Goal: Task Accomplishment & Management: Use online tool/utility

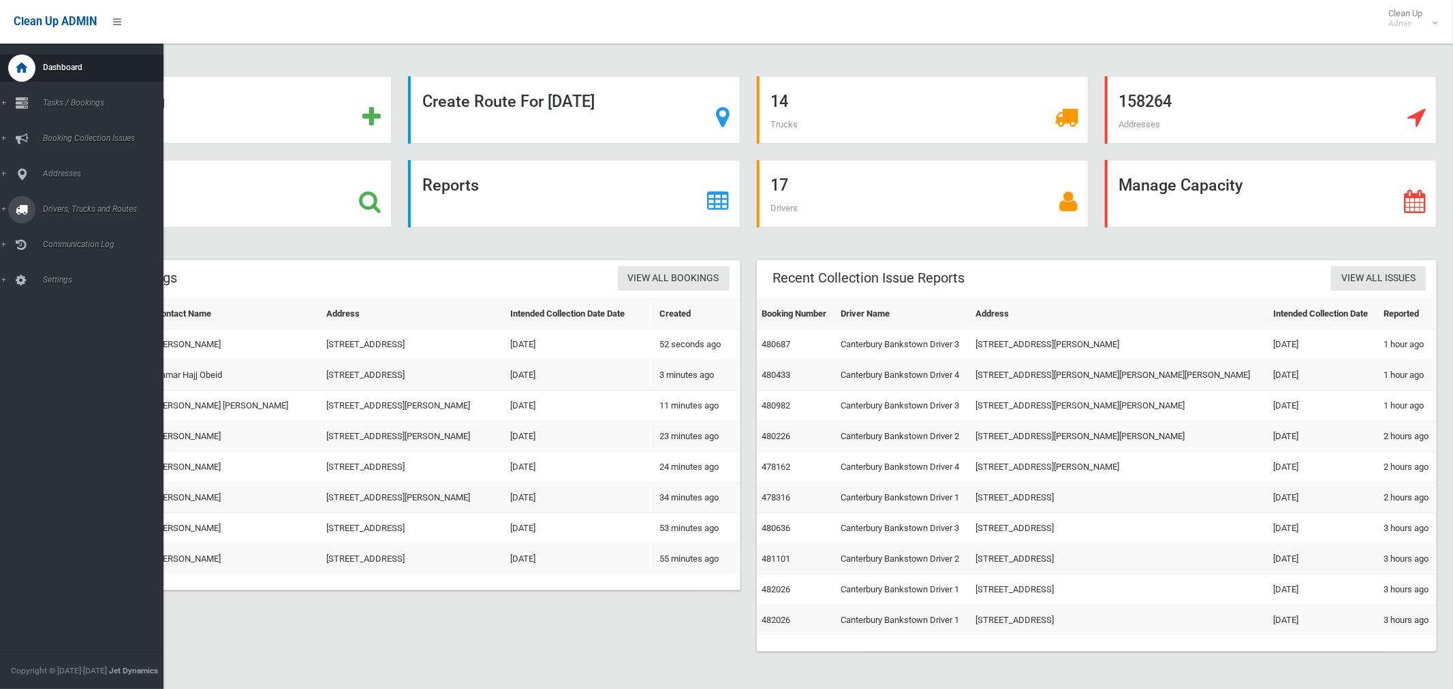
click at [74, 209] on span "Drivers, Trucks and Routes" at bounding box center [101, 209] width 125 height 10
click at [52, 290] on span "Routes" at bounding box center [95, 290] width 113 height 10
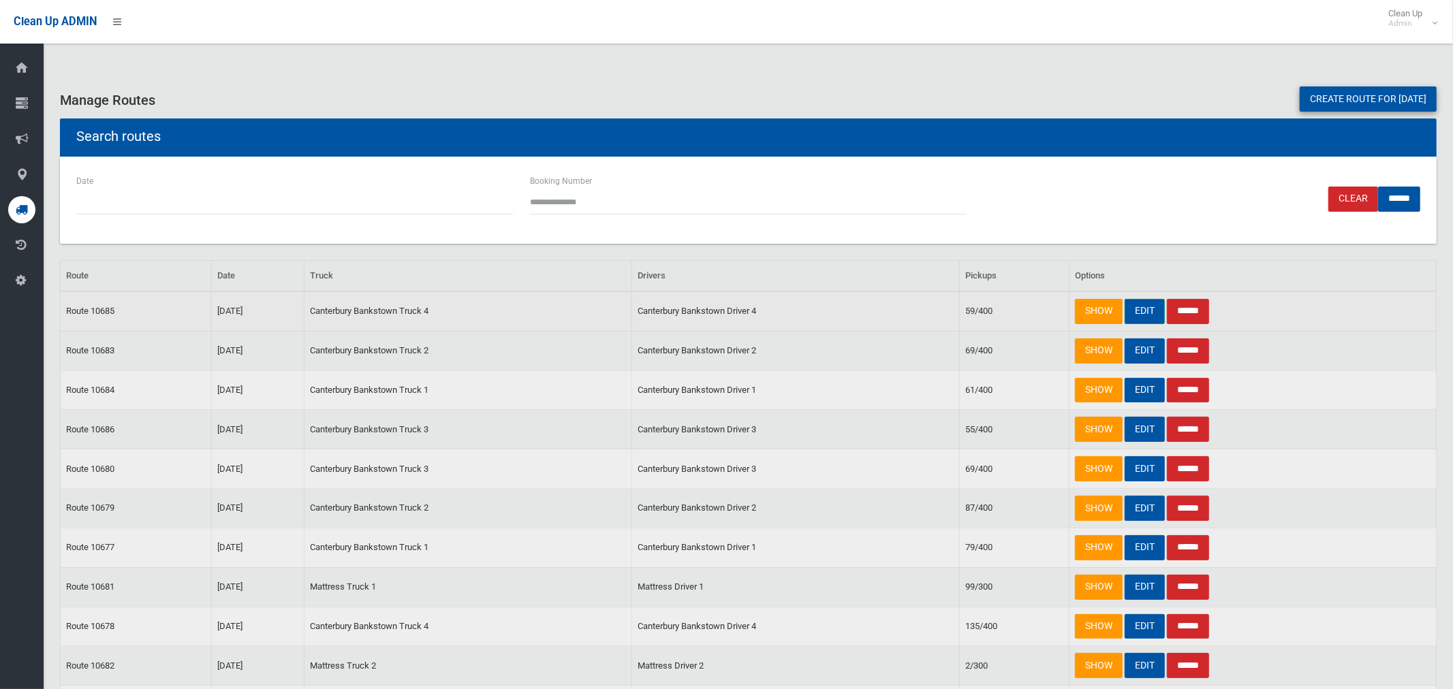
click at [1142, 315] on link "EDIT" at bounding box center [1145, 311] width 40 height 25
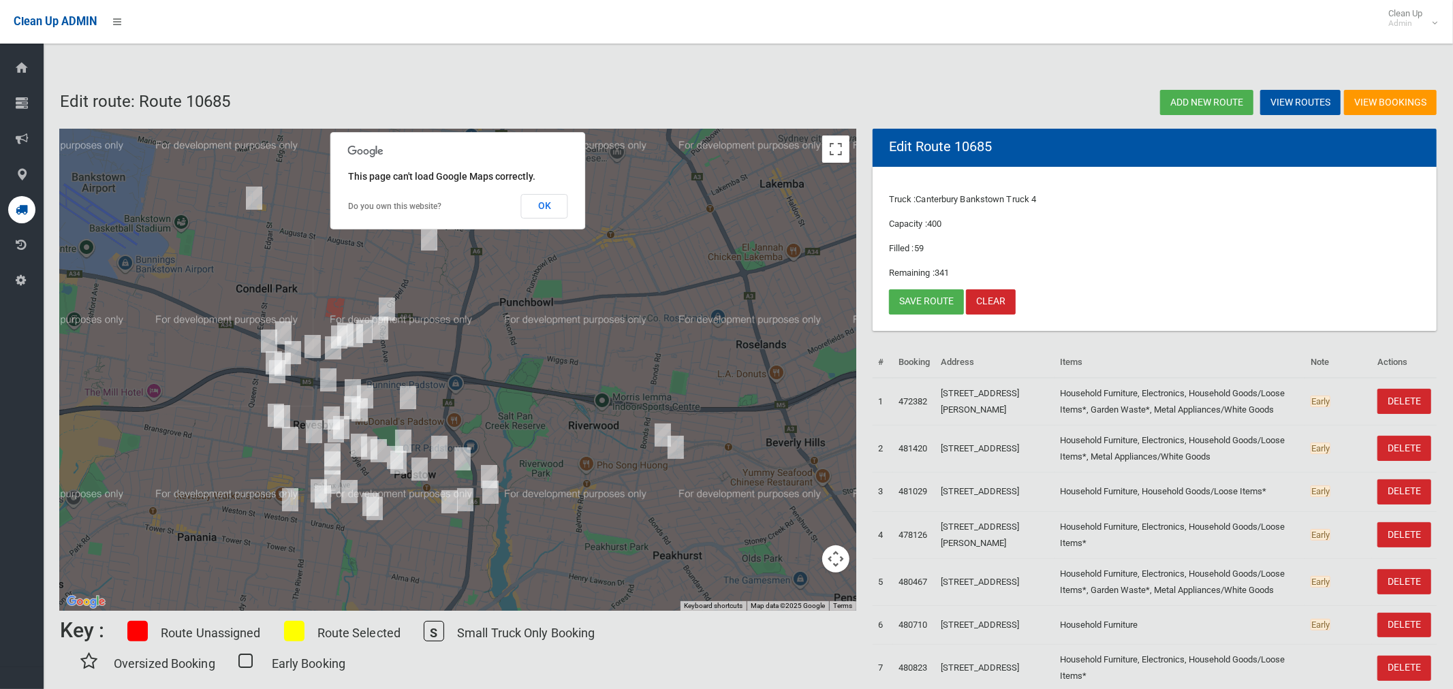
click at [253, 198] on img "1/6 Townsend Street, CONDELL PARK NSW 2200" at bounding box center [253, 198] width 27 height 34
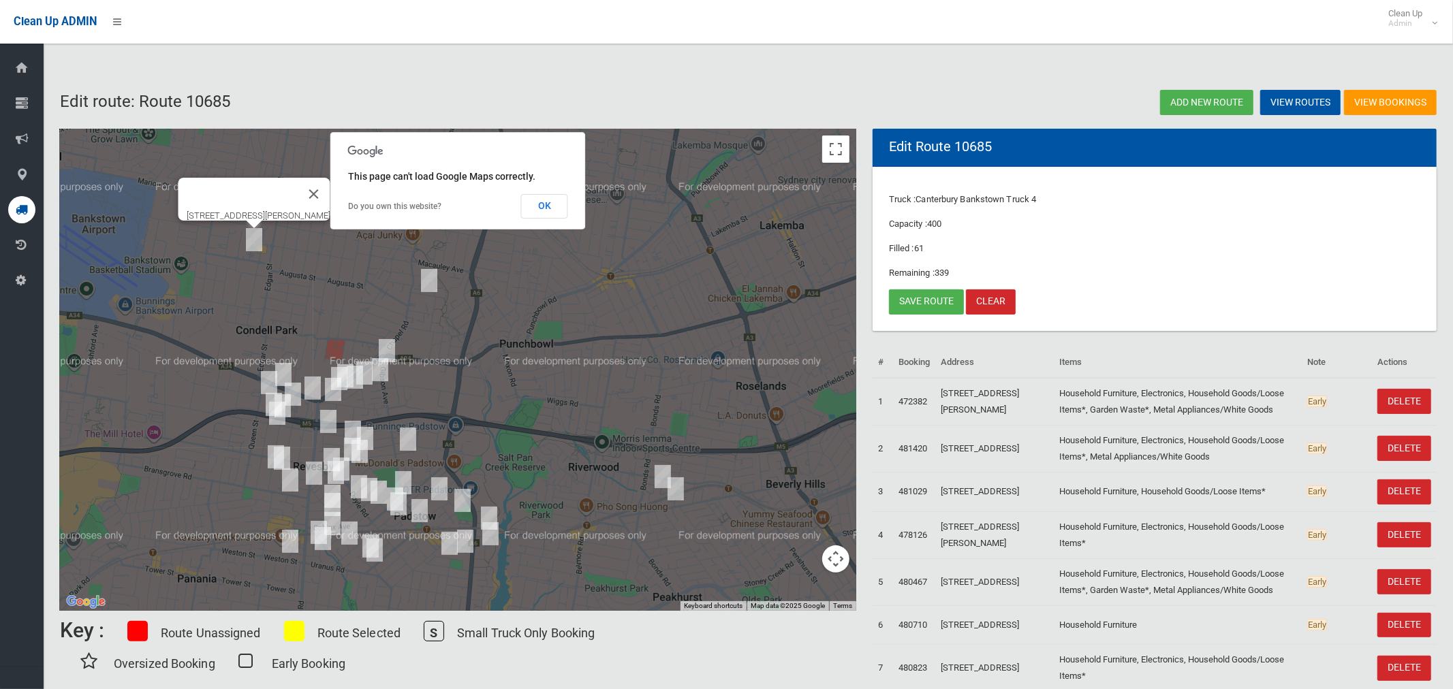
drag, startPoint x: 256, startPoint y: 237, endPoint x: 265, endPoint y: 239, distance: 9.1
click at [257, 236] on img "1/6 Townsend Street, CONDELL PARK NSW 2200" at bounding box center [253, 240] width 27 height 34
click at [432, 283] on img "5/9 De Witt Street, BANKSTOWN NSW 2200" at bounding box center [429, 281] width 27 height 34
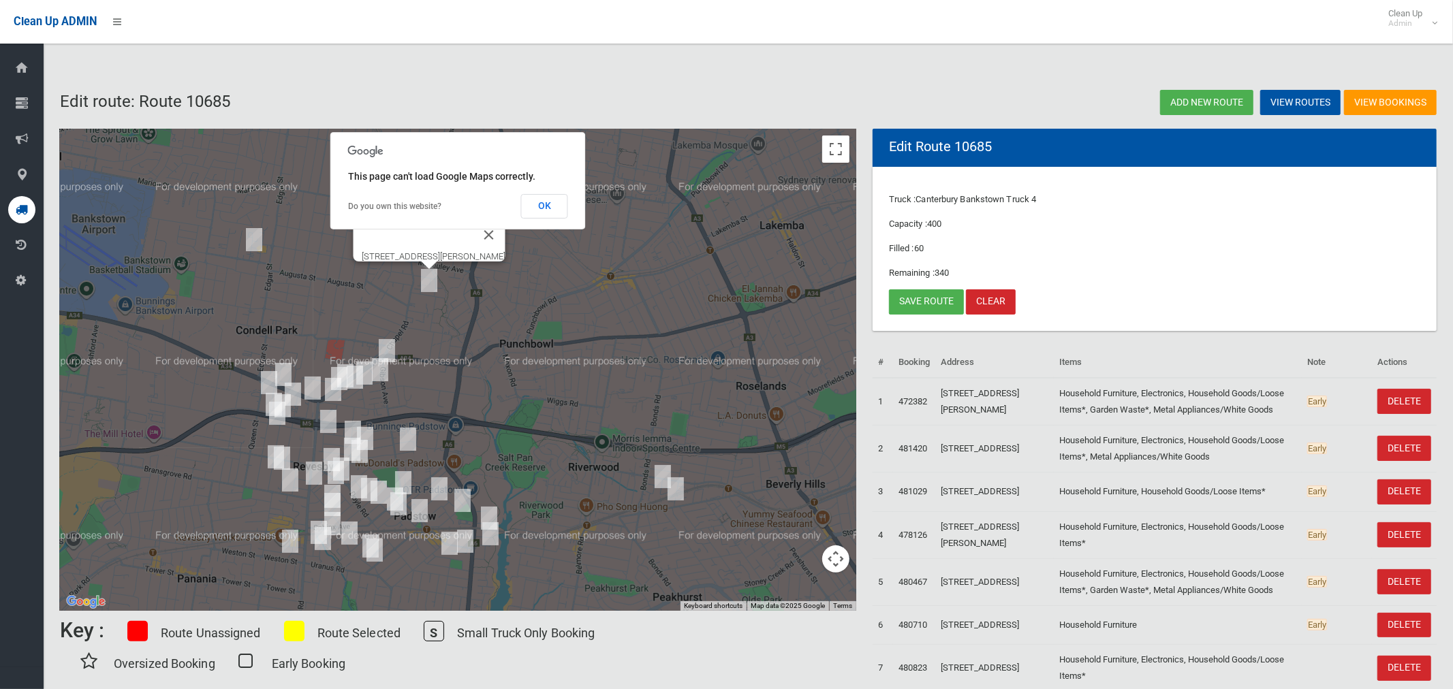
click at [428, 283] on img "5/9 De Witt Street, BANKSTOWN NSW 2200" at bounding box center [429, 281] width 27 height 34
click at [911, 302] on link "Save route" at bounding box center [926, 302] width 75 height 25
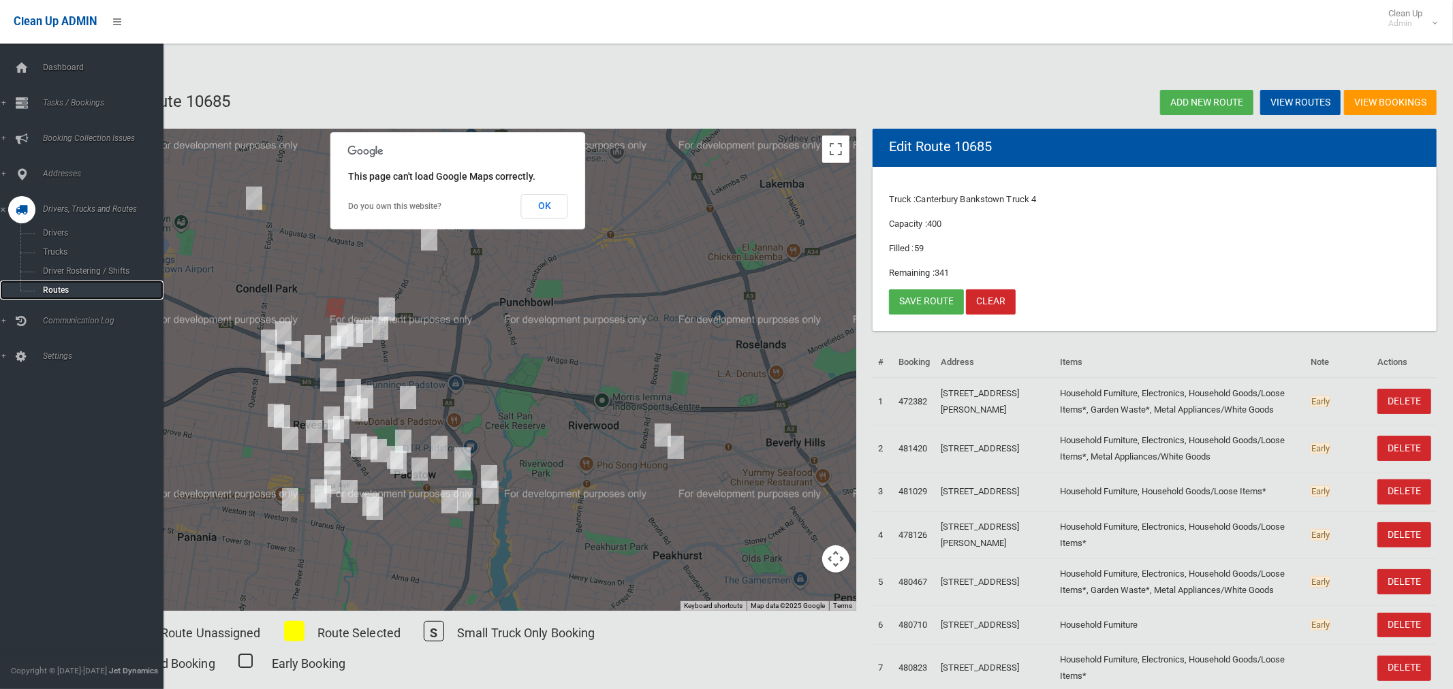
click at [50, 292] on span "Routes" at bounding box center [95, 290] width 113 height 10
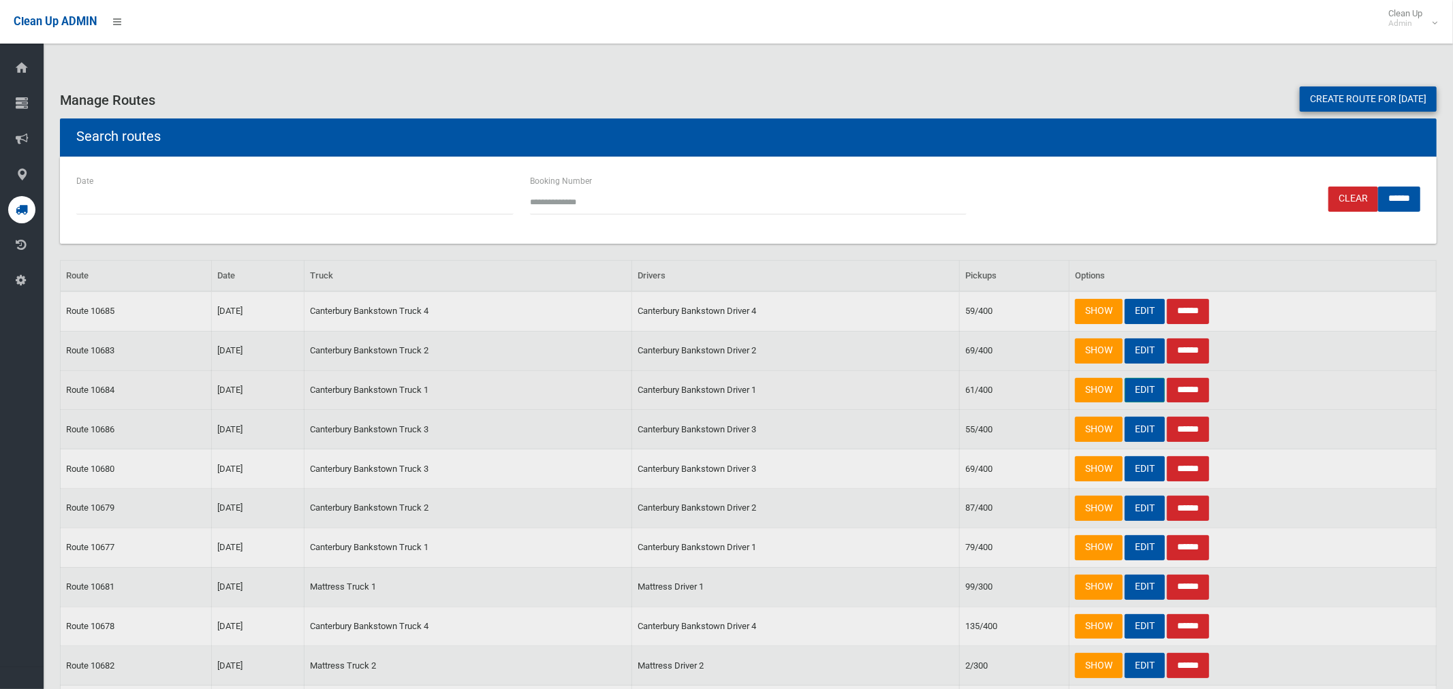
click at [1131, 386] on link "EDIT" at bounding box center [1145, 390] width 40 height 25
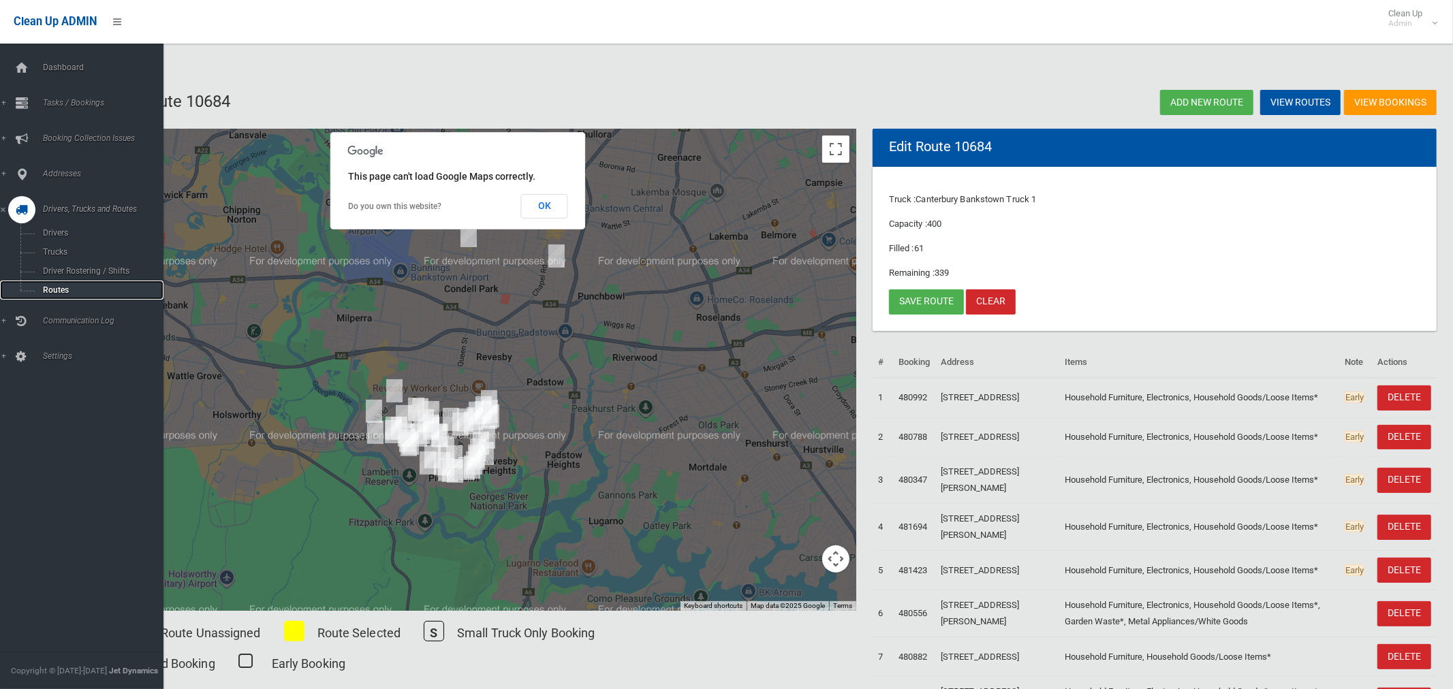
click at [50, 292] on span "Routes" at bounding box center [95, 290] width 113 height 10
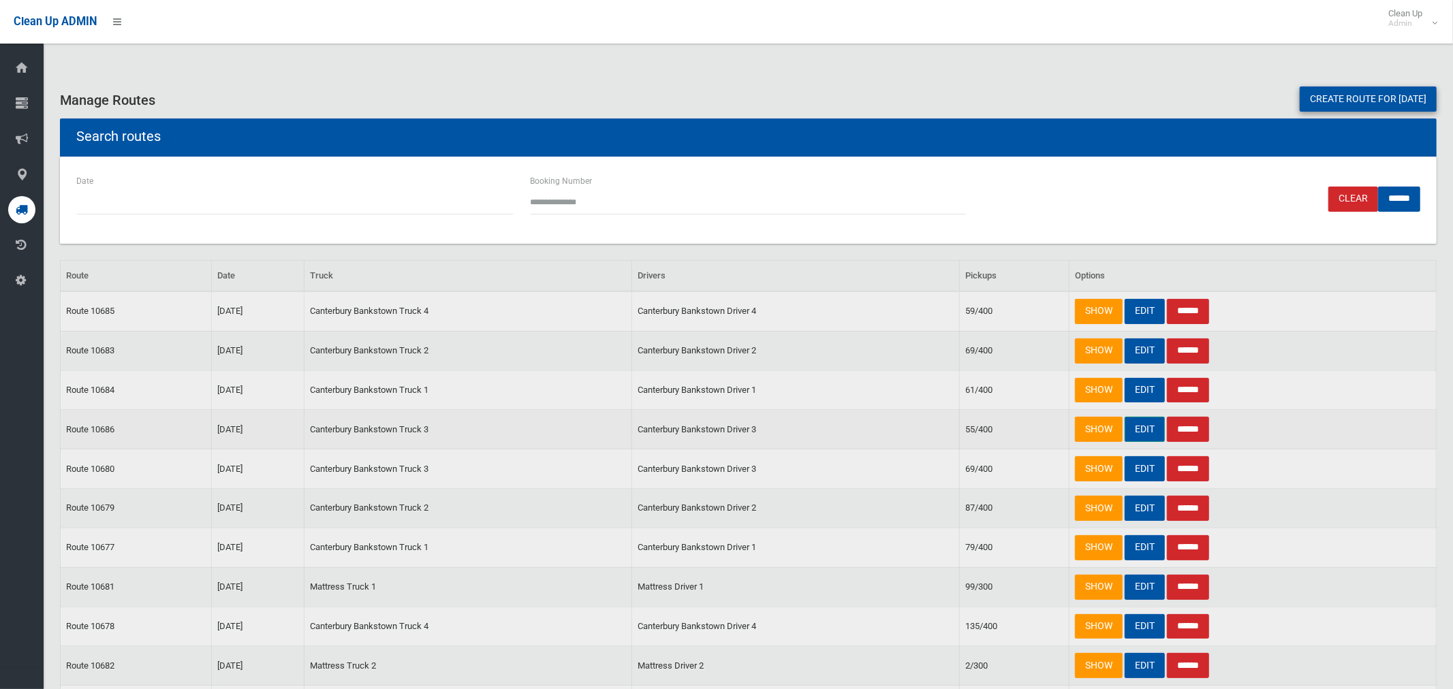
click at [1143, 424] on link "EDIT" at bounding box center [1145, 429] width 40 height 25
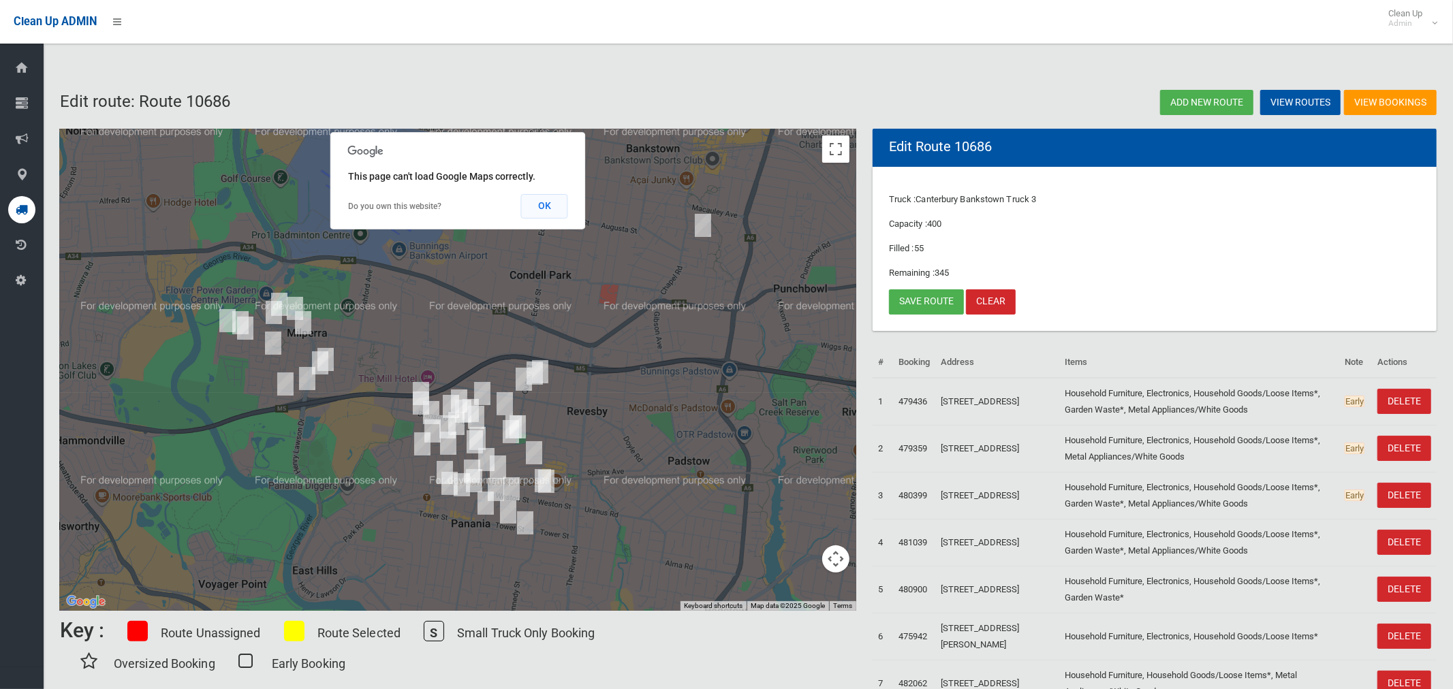
click at [549, 207] on button "OK" at bounding box center [544, 206] width 47 height 25
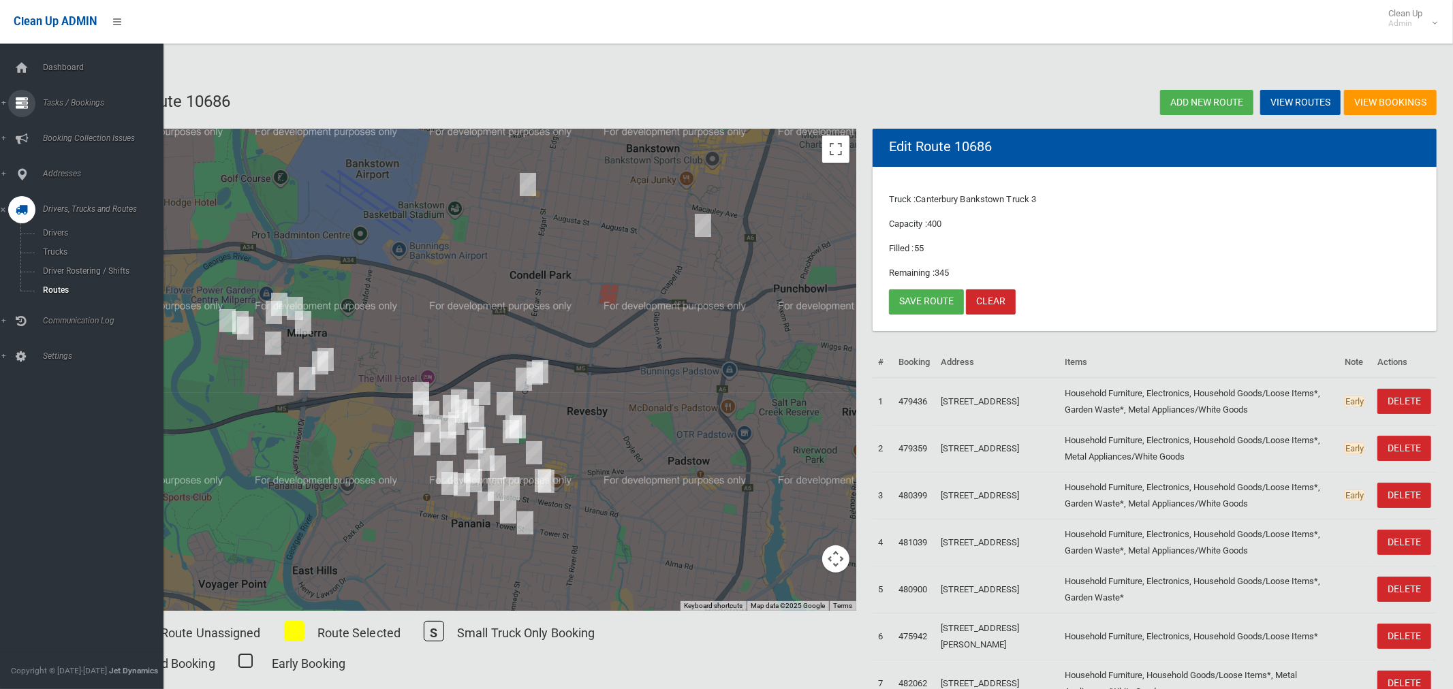
click at [72, 104] on span "Tasks / Bookings" at bounding box center [101, 103] width 125 height 10
click at [56, 203] on span "Search" at bounding box center [95, 203] width 113 height 10
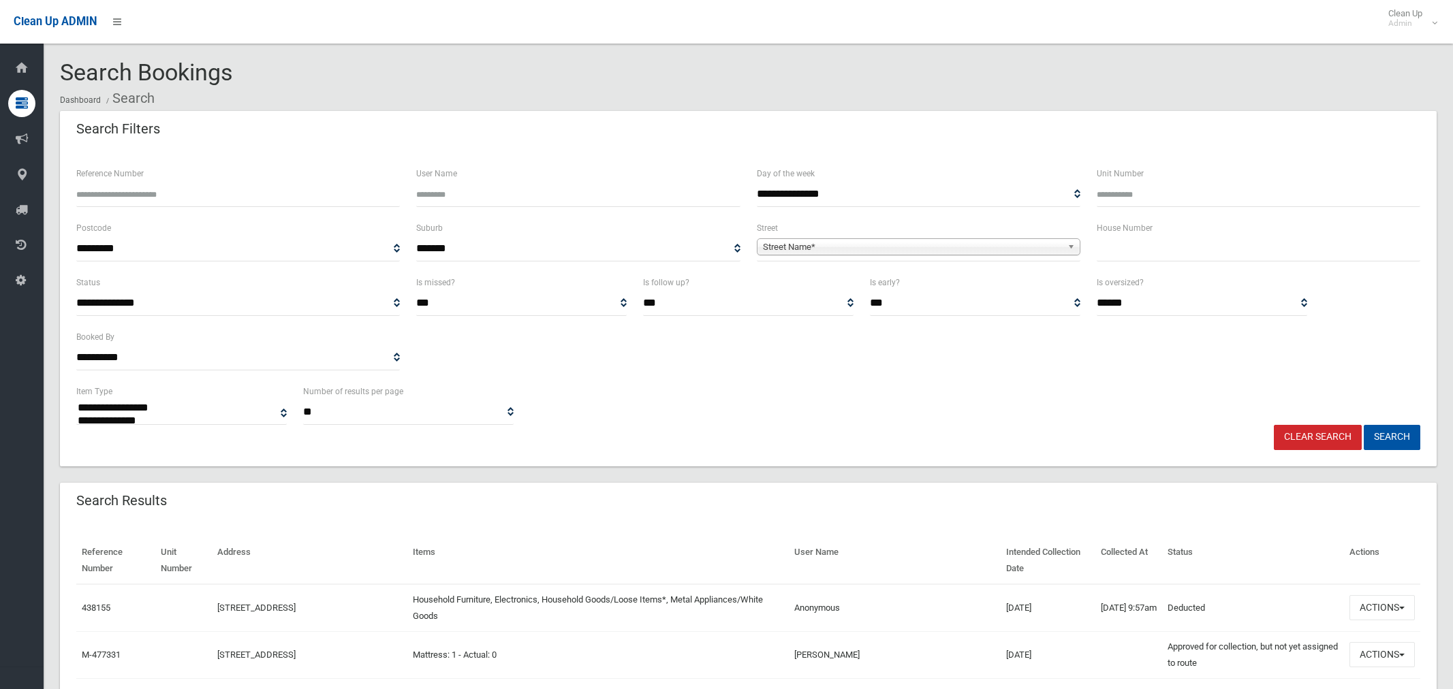
select select
click at [1110, 193] on input "Unit Number" at bounding box center [1259, 194] width 324 height 25
type input "*"
click at [1140, 251] on input "text" at bounding box center [1259, 248] width 324 height 25
type input "*"
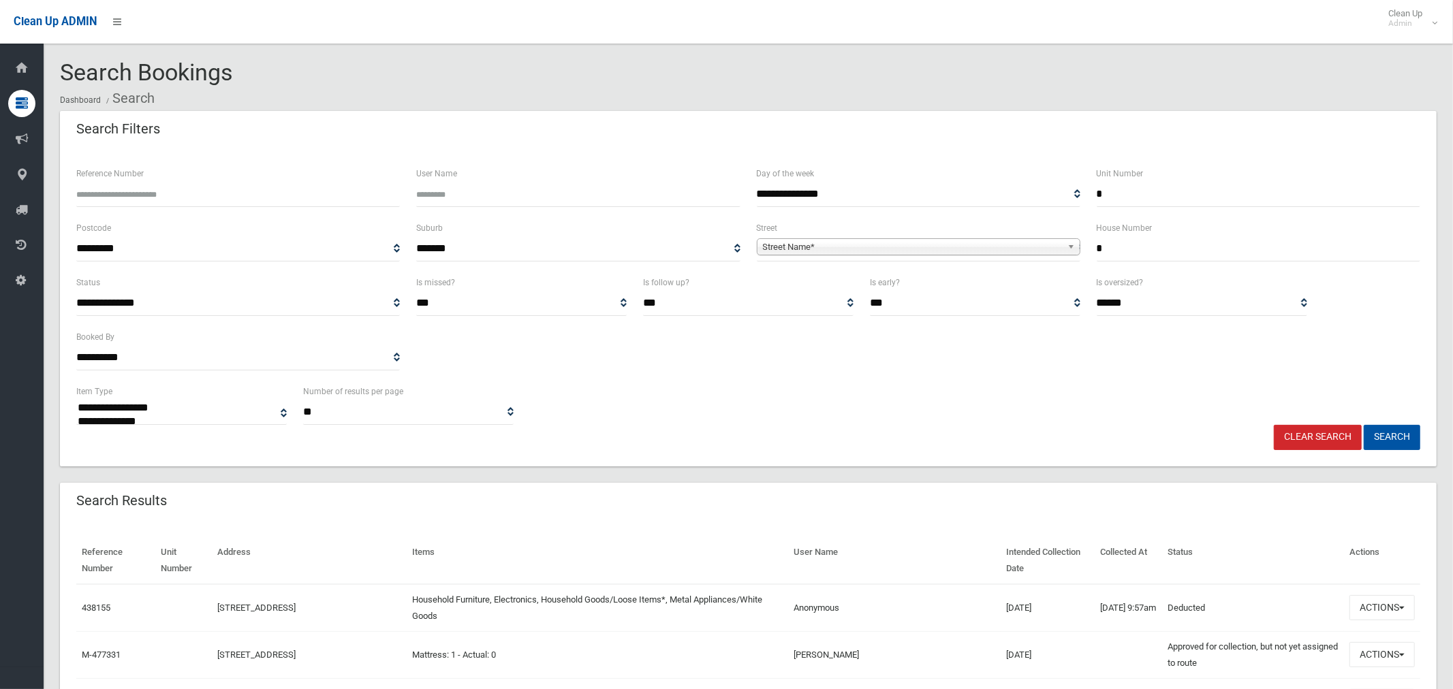
click at [915, 245] on span "Street Name*" at bounding box center [912, 247] width 299 height 16
type input "****"
click at [864, 286] on li "De W itt Street (BANKSTOWN 2200)" at bounding box center [918, 285] width 317 height 17
click at [1410, 439] on button "Search" at bounding box center [1392, 437] width 57 height 25
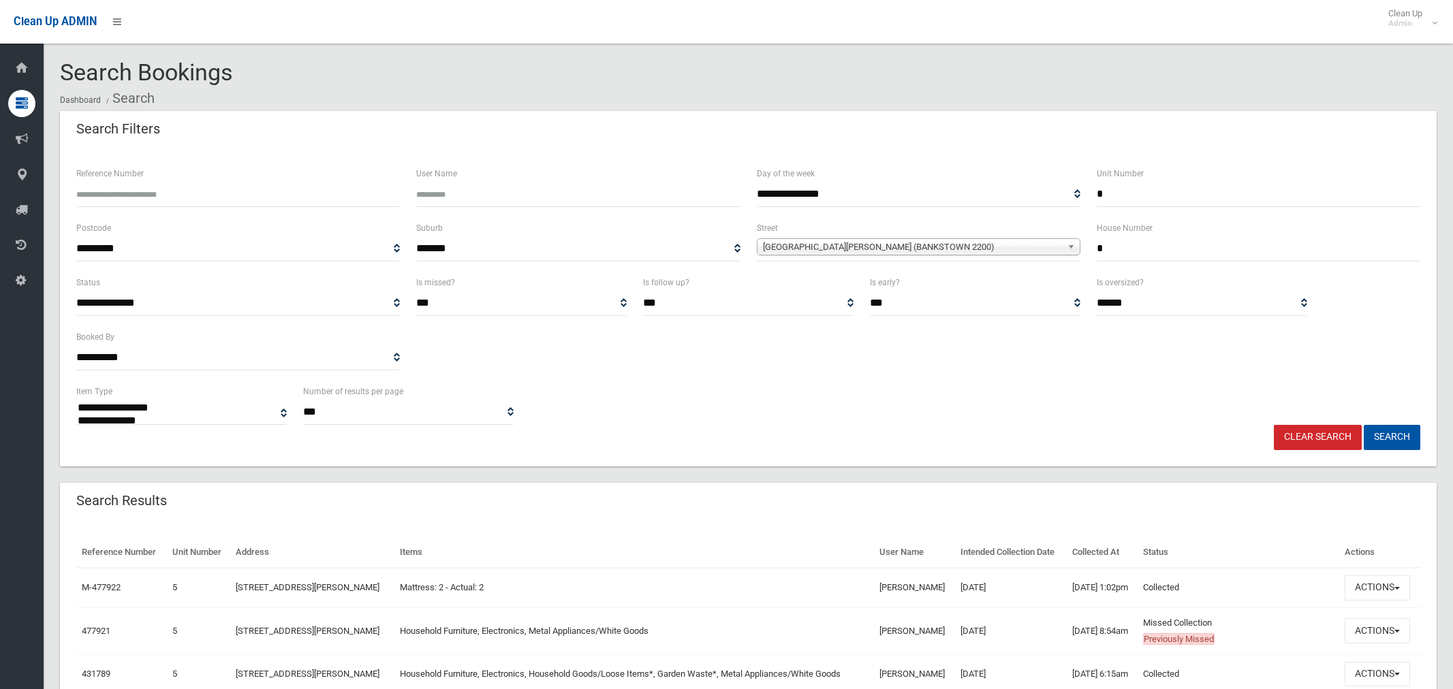
select select
click at [1366, 633] on button "Actions" at bounding box center [1377, 631] width 65 height 25
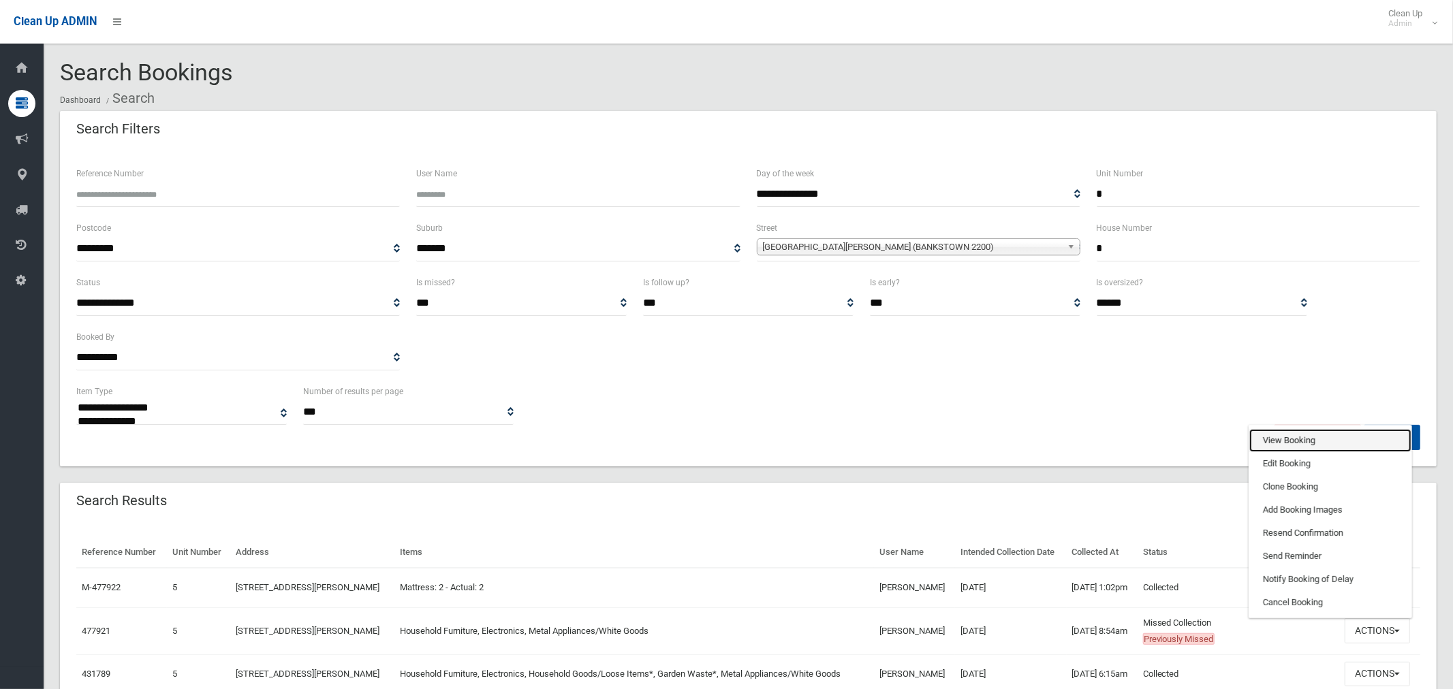
click at [1279, 436] on link "View Booking" at bounding box center [1330, 440] width 162 height 23
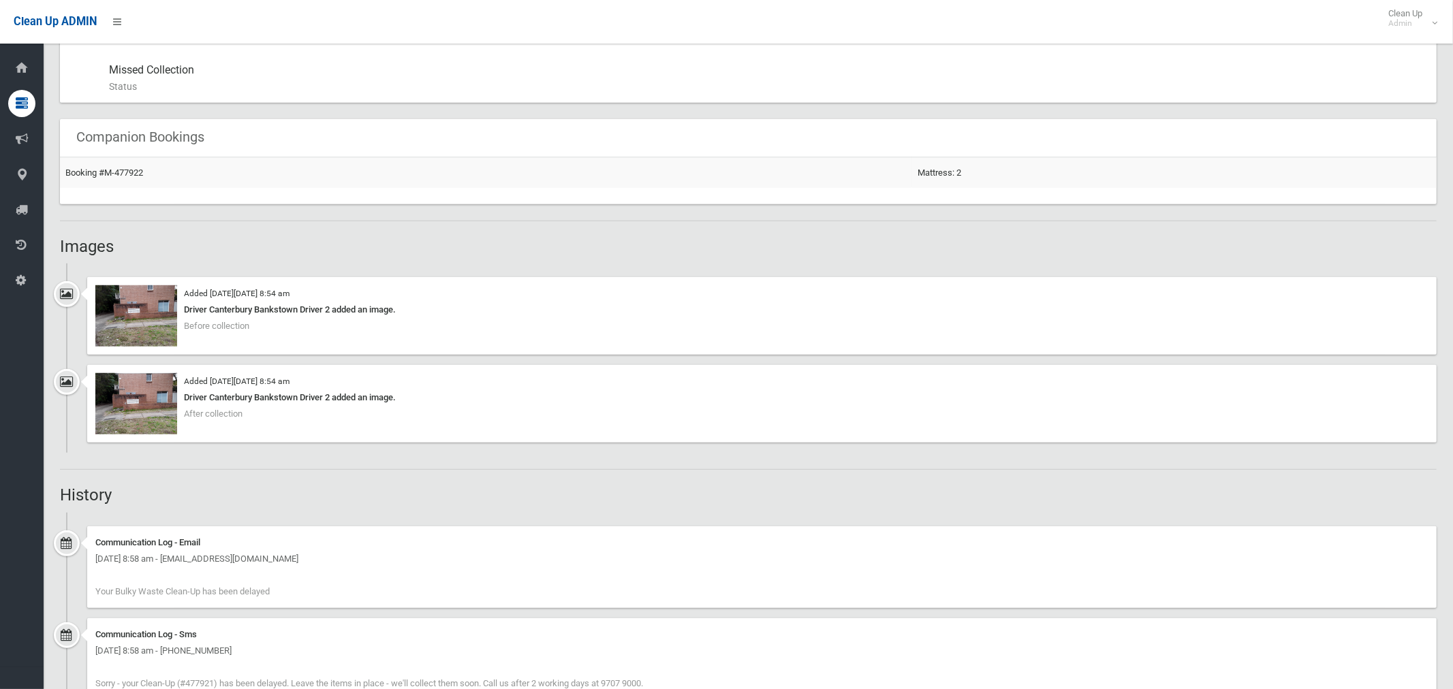
scroll to position [740, 0]
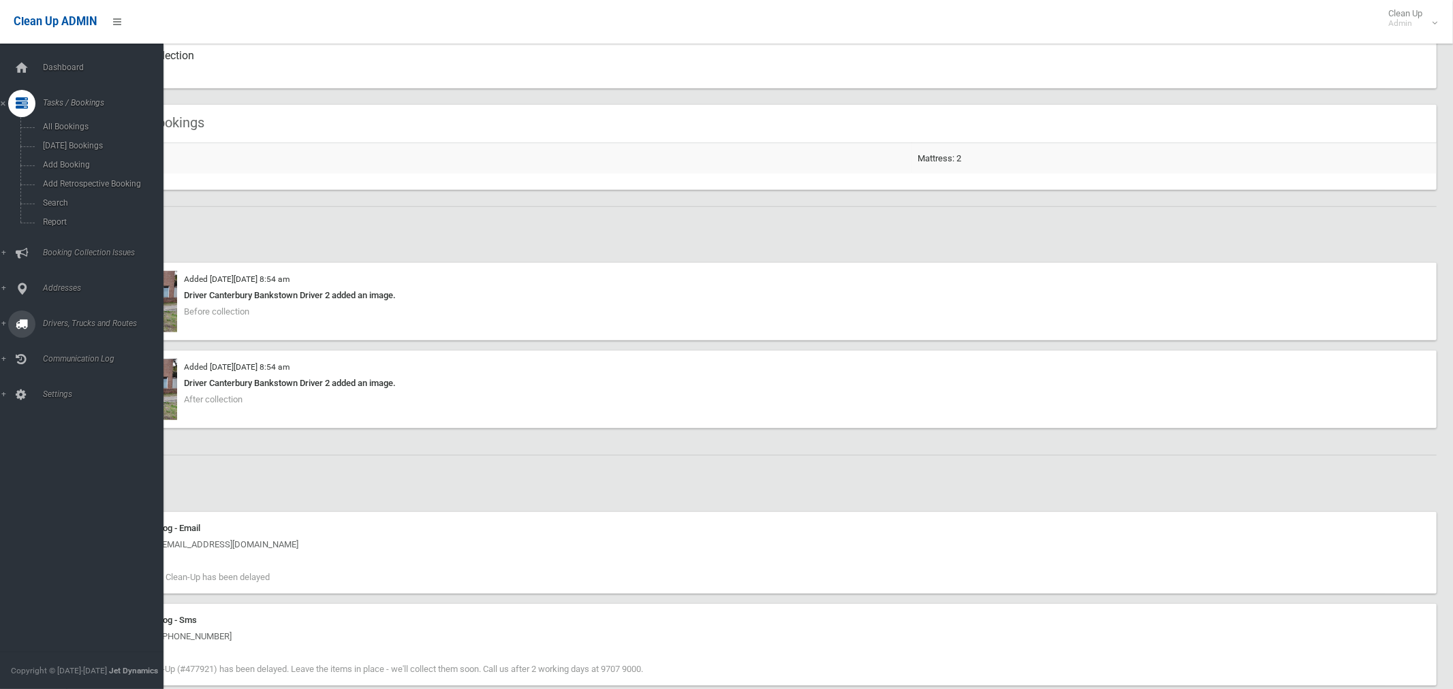
click at [51, 321] on span "Drivers, Trucks and Routes" at bounding box center [101, 324] width 125 height 10
click at [49, 294] on span "Routes" at bounding box center [95, 290] width 113 height 10
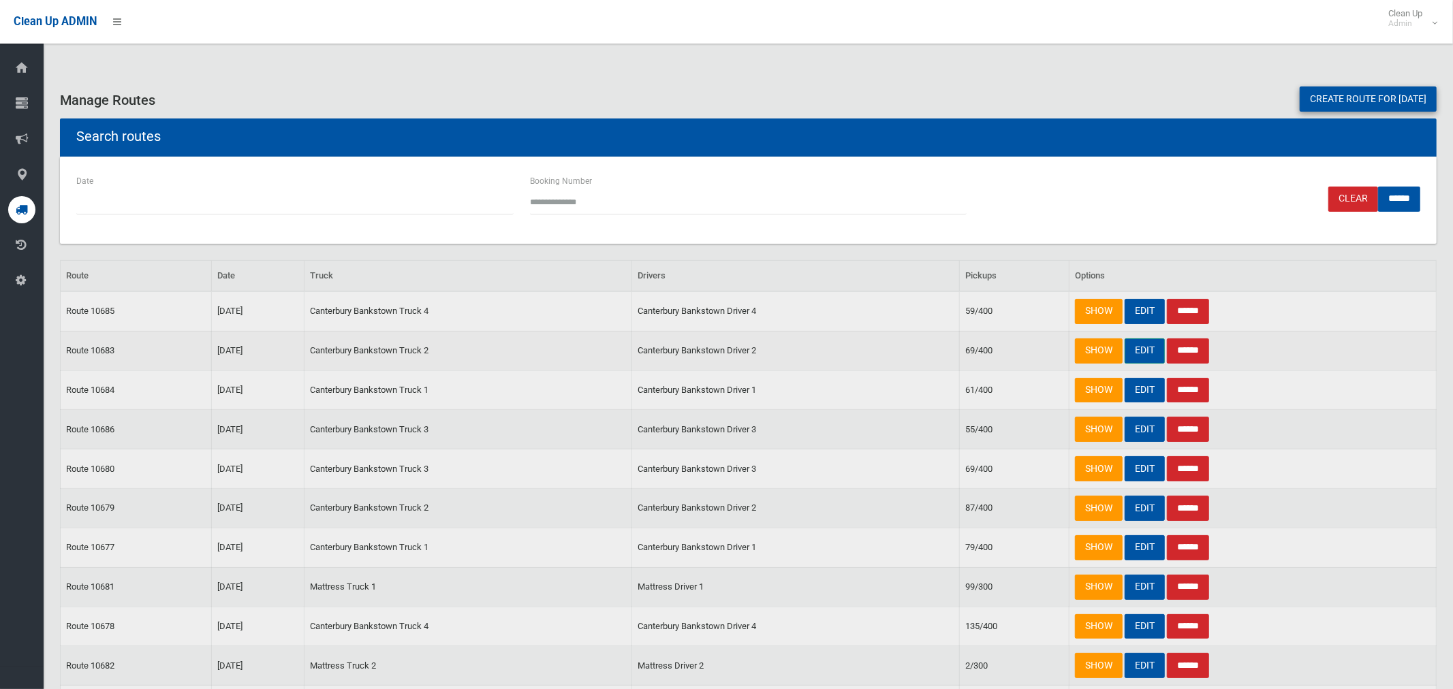
click at [1138, 348] on link "EDIT" at bounding box center [1145, 351] width 40 height 25
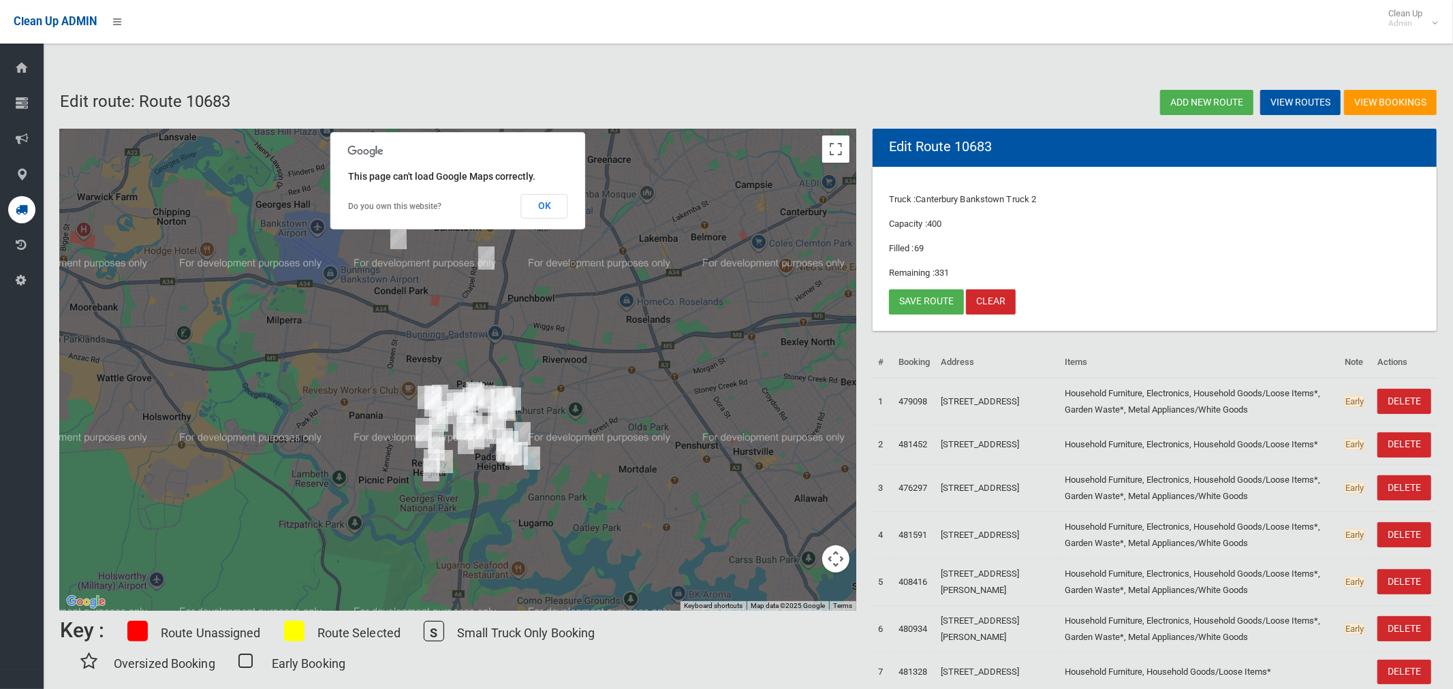
click at [486, 261] on img "5/9 De Witt Street, BANKSTOWN NSW 2200" at bounding box center [486, 258] width 27 height 34
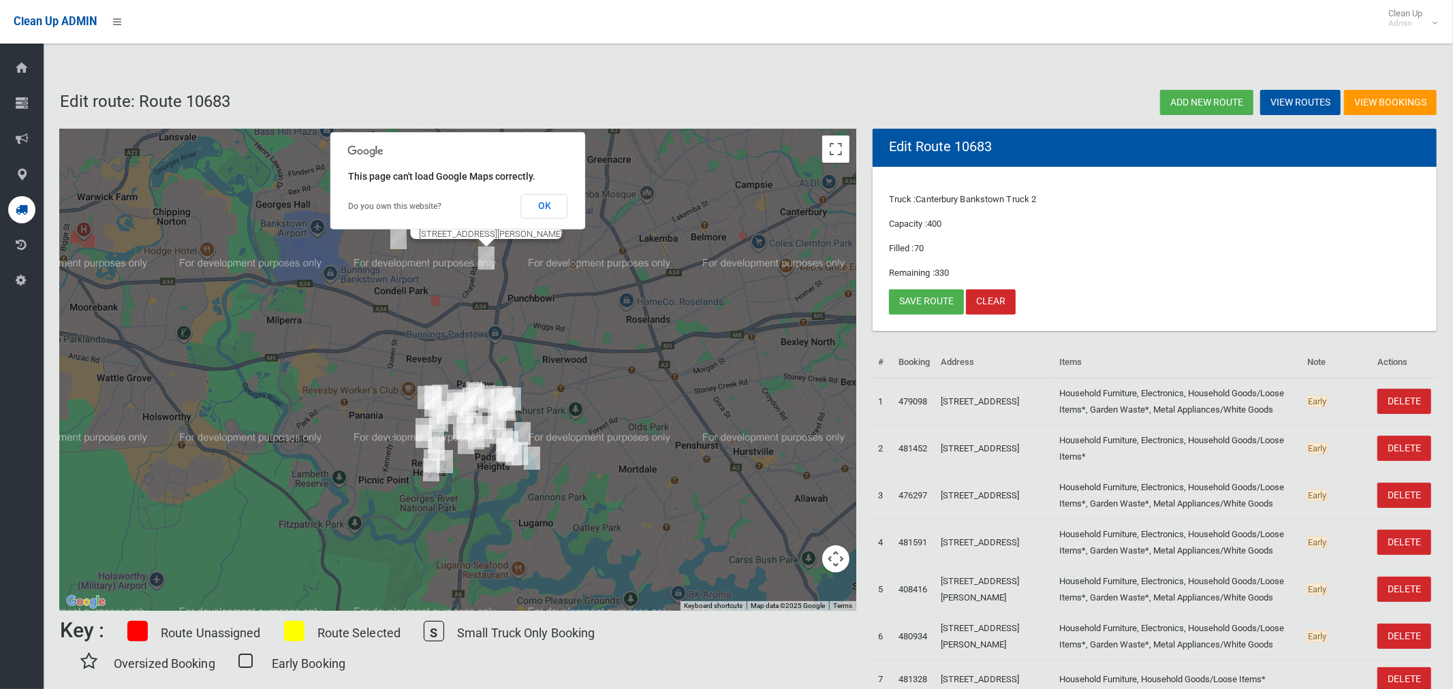
click at [540, 208] on button "OK" at bounding box center [544, 206] width 47 height 25
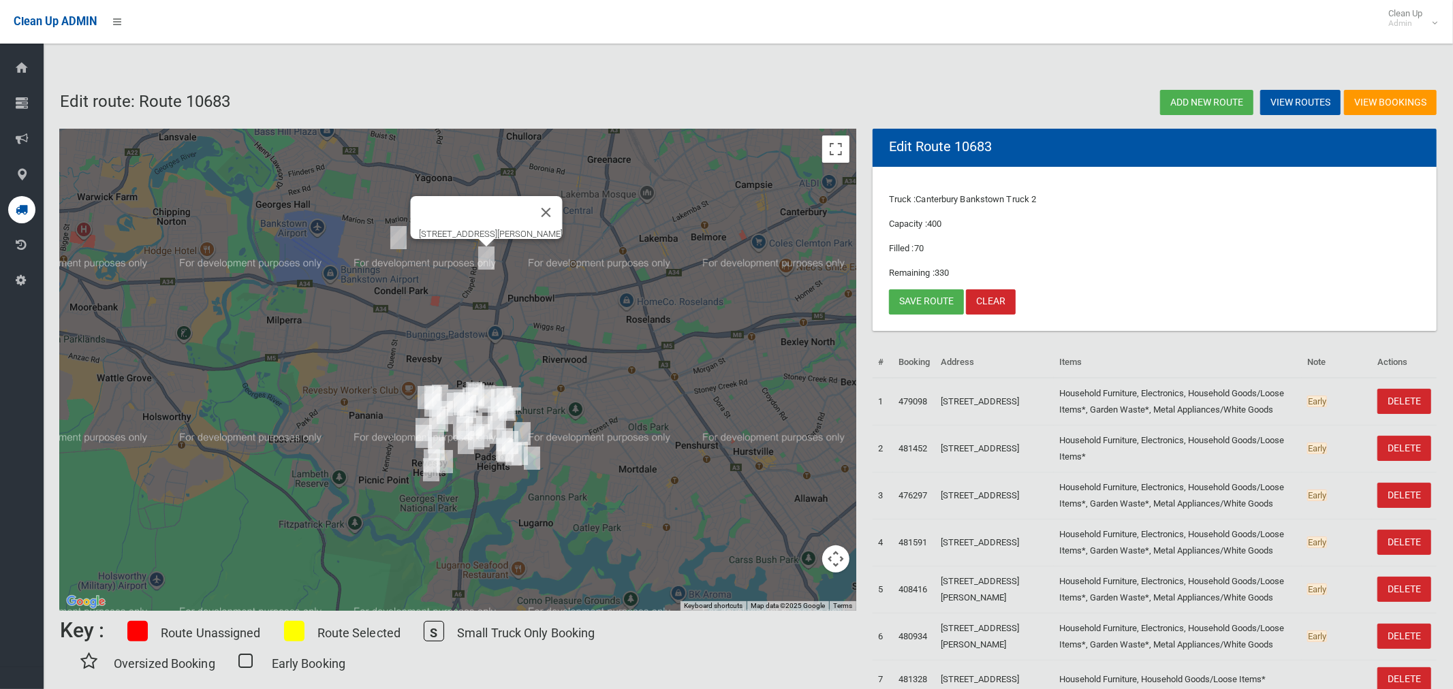
click at [541, 310] on div "5/9 De Witt Street, BANKSTOWN NSW 2200" at bounding box center [458, 370] width 796 height 482
click at [935, 300] on link "Save route" at bounding box center [926, 302] width 75 height 25
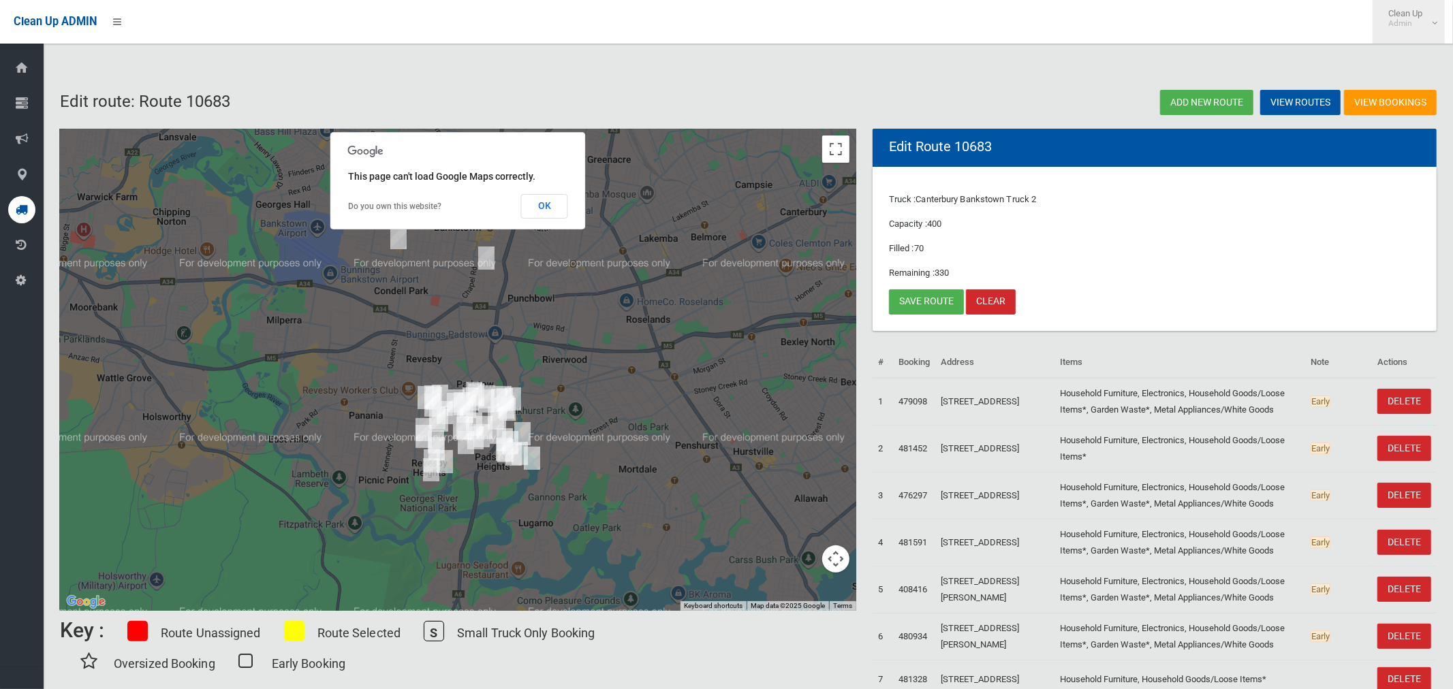
click at [1416, 18] on small "Admin" at bounding box center [1405, 23] width 34 height 10
click at [1416, 60] on link "Logout" at bounding box center [1408, 59] width 71 height 23
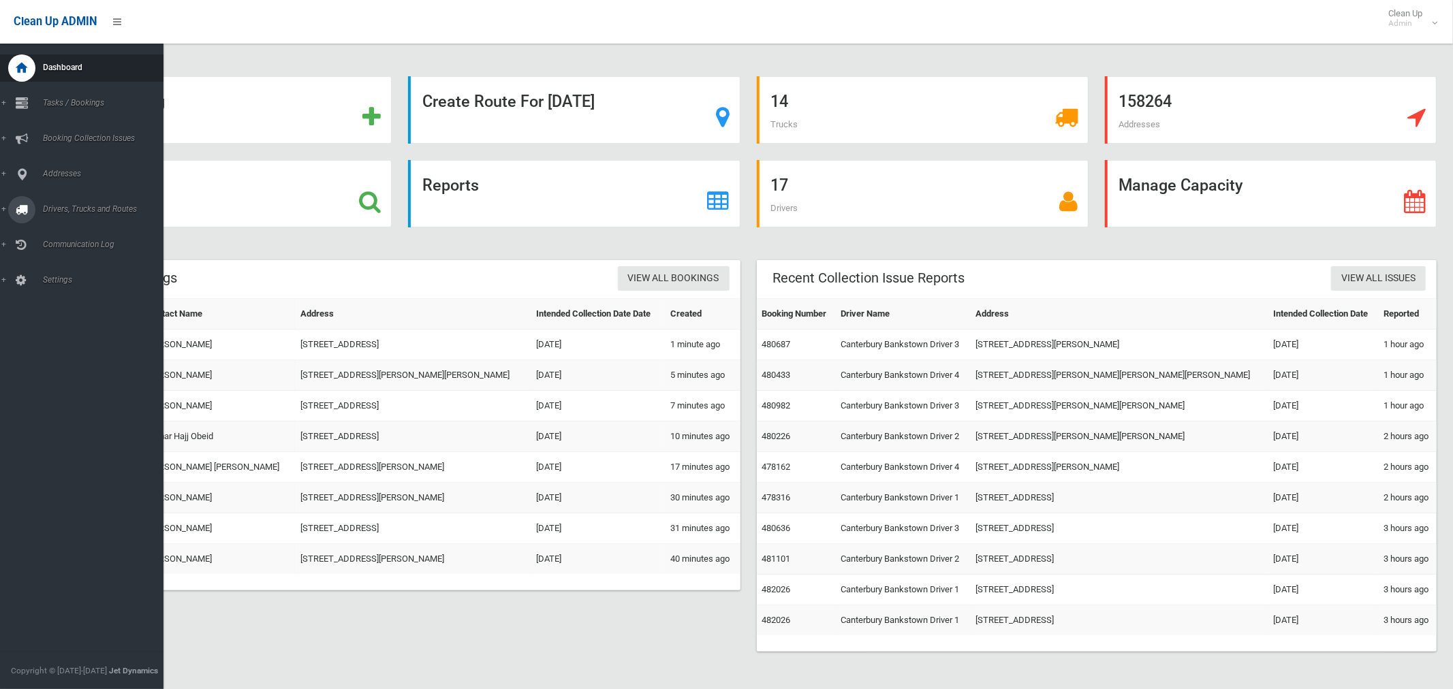
click at [65, 204] on span "Drivers, Trucks and Routes" at bounding box center [101, 209] width 125 height 10
click at [67, 294] on span "Routes" at bounding box center [95, 290] width 113 height 10
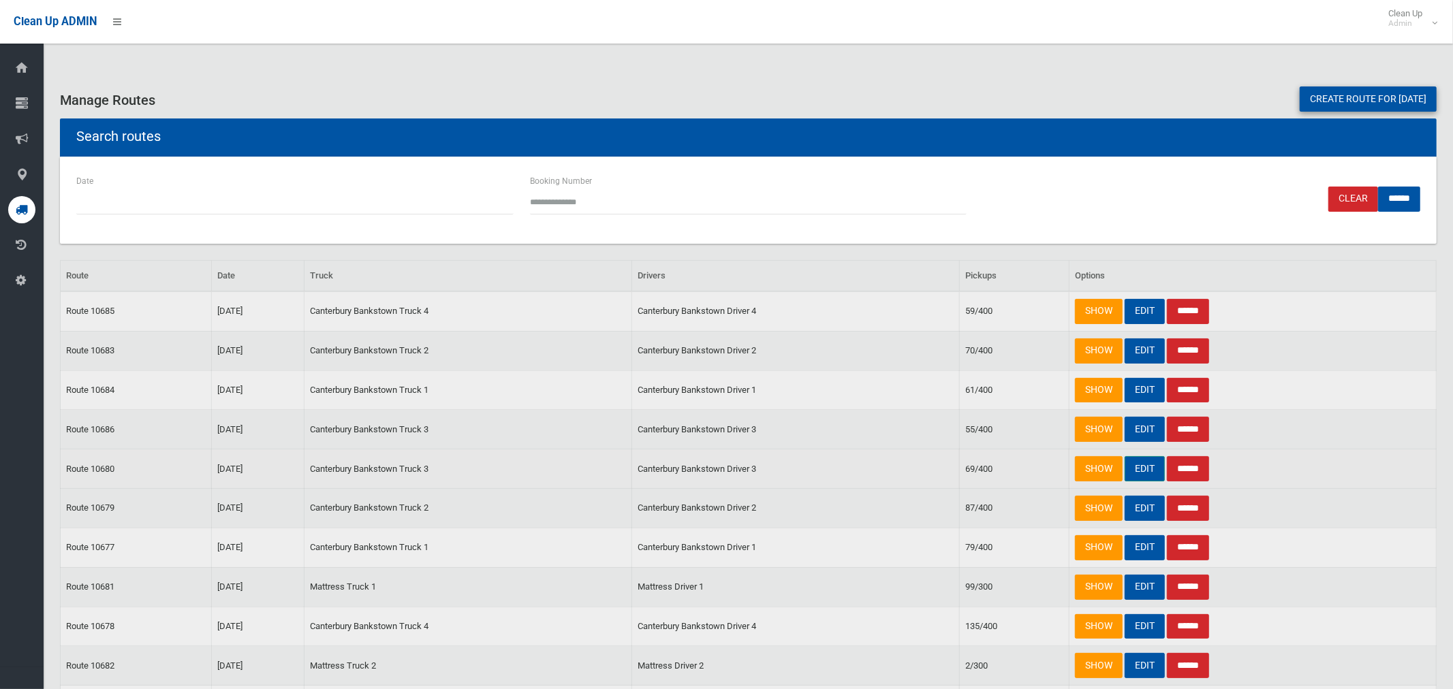
click at [1143, 471] on link "EDIT" at bounding box center [1145, 468] width 40 height 25
click at [1091, 425] on link "SHOW" at bounding box center [1099, 429] width 48 height 25
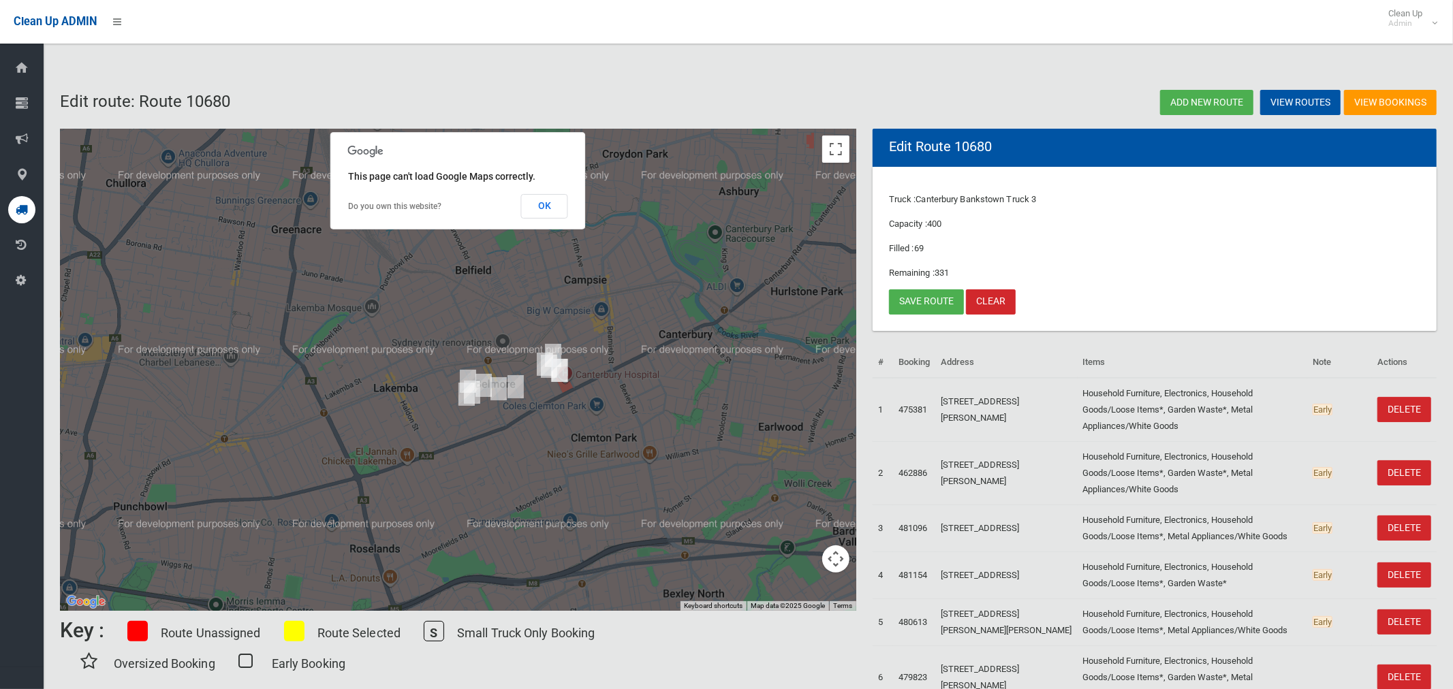
drag, startPoint x: 589, startPoint y: 467, endPoint x: 437, endPoint y: 477, distance: 151.5
click at [437, 477] on div at bounding box center [458, 370] width 796 height 482
click at [539, 199] on button "OK" at bounding box center [544, 206] width 47 height 25
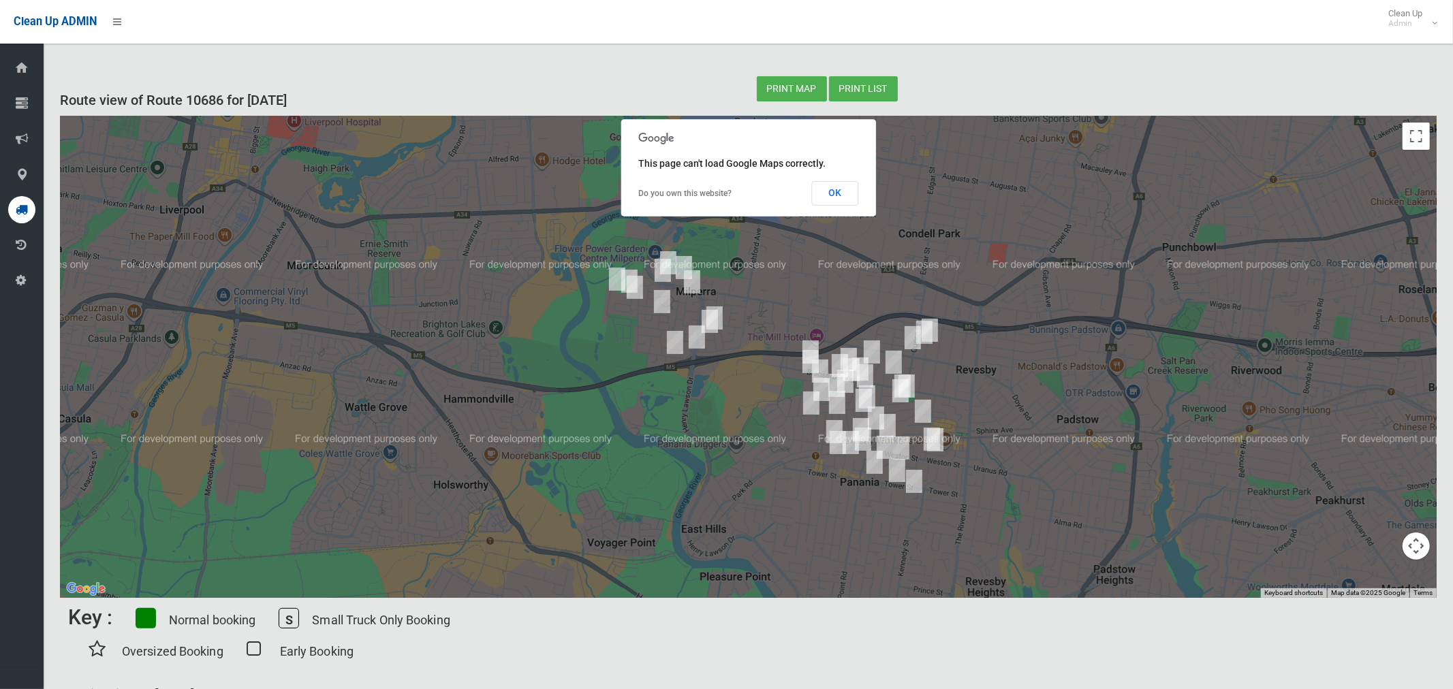
drag, startPoint x: 603, startPoint y: 294, endPoint x: 632, endPoint y: 319, distance: 38.6
click at [632, 319] on div at bounding box center [748, 357] width 1377 height 482
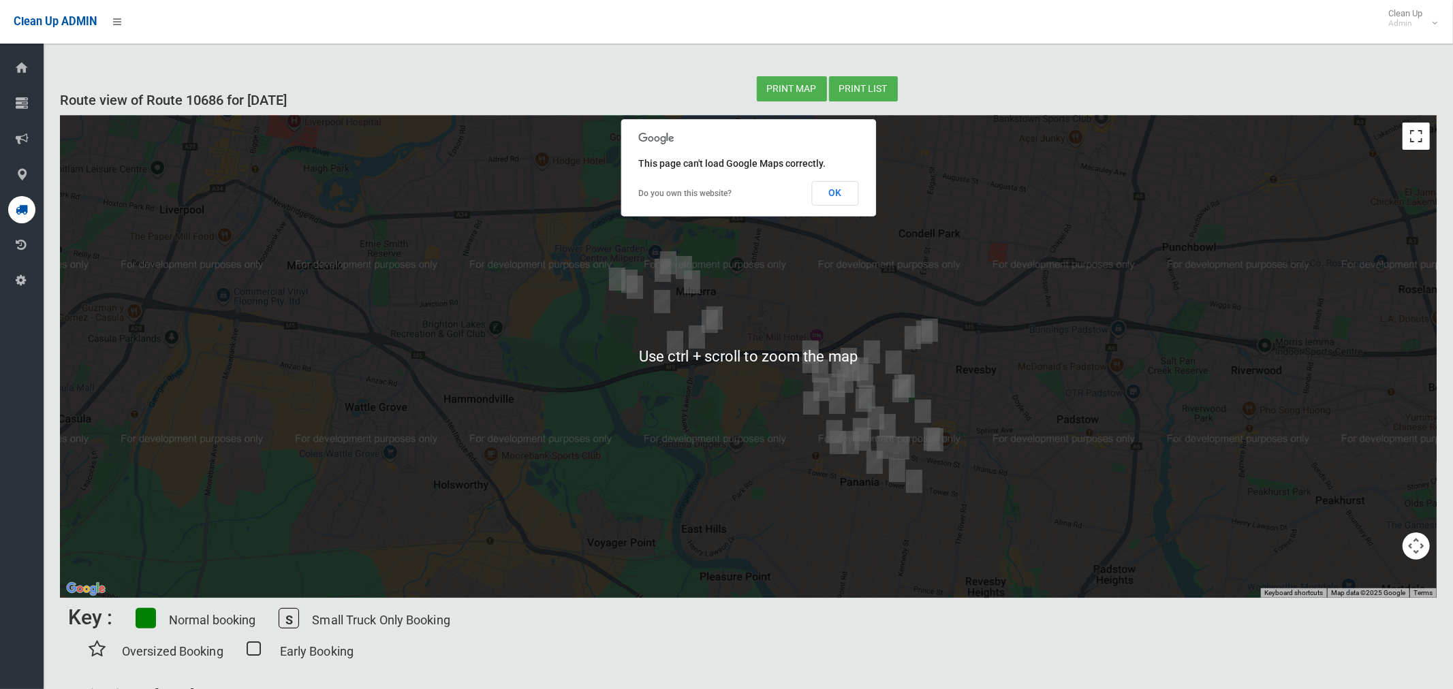
click at [1411, 142] on button "Toggle fullscreen view" at bounding box center [1416, 136] width 27 height 27
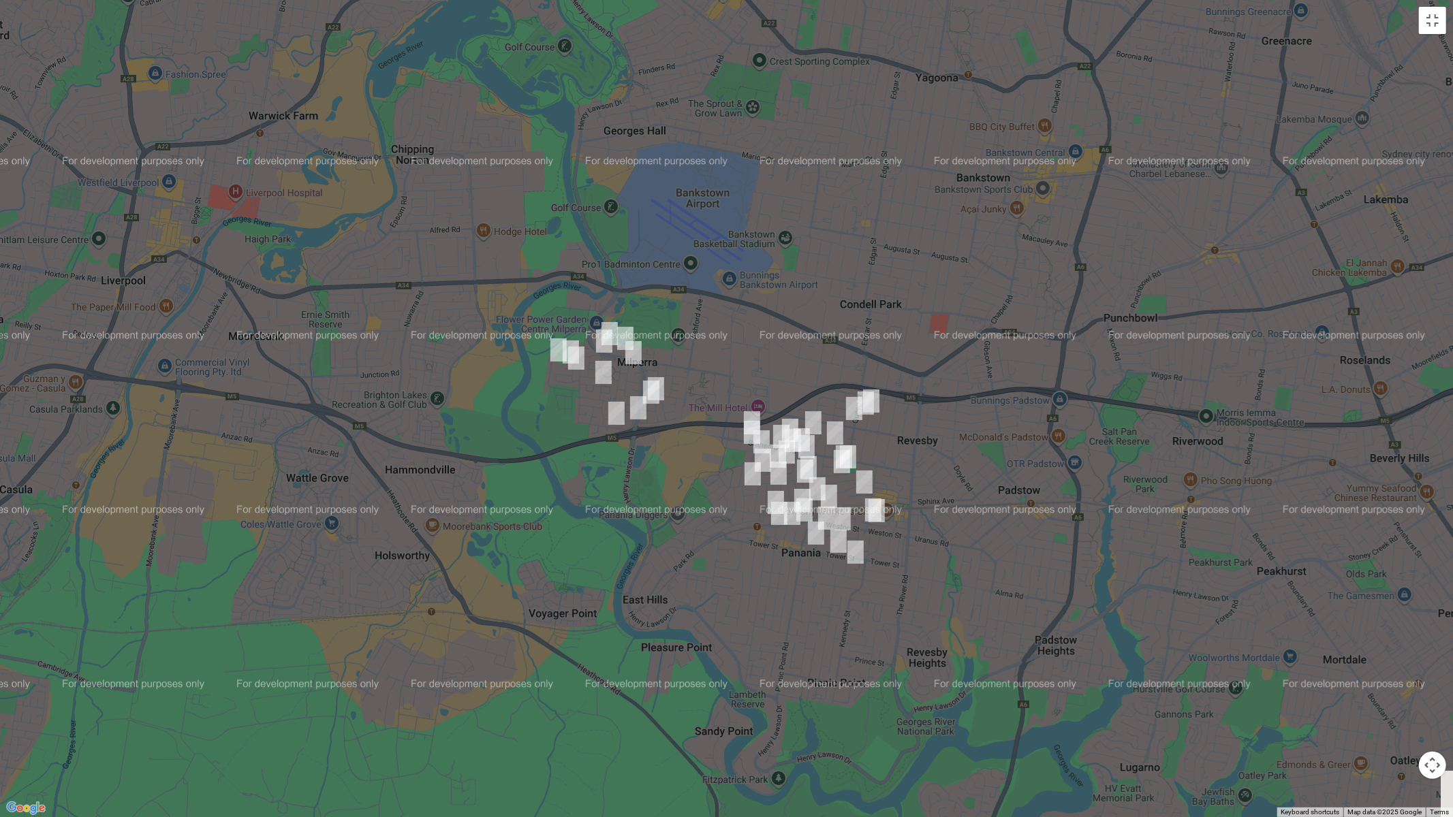
drag, startPoint x: 576, startPoint y: 423, endPoint x: 534, endPoint y: 408, distance: 44.8
click at [533, 442] on div at bounding box center [726, 408] width 1453 height 817
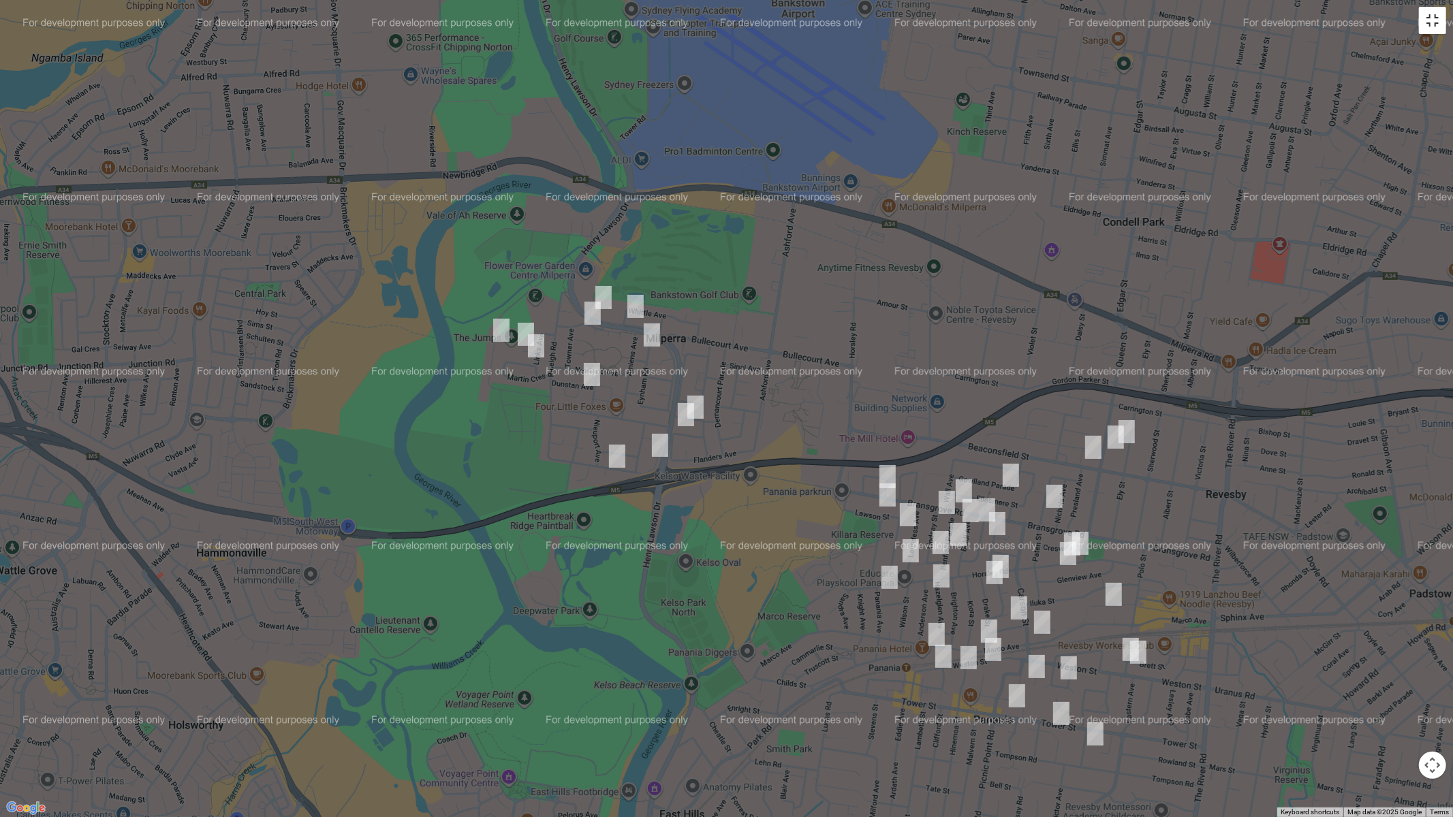
click at [1426, 25] on button "Toggle fullscreen view" at bounding box center [1432, 20] width 27 height 27
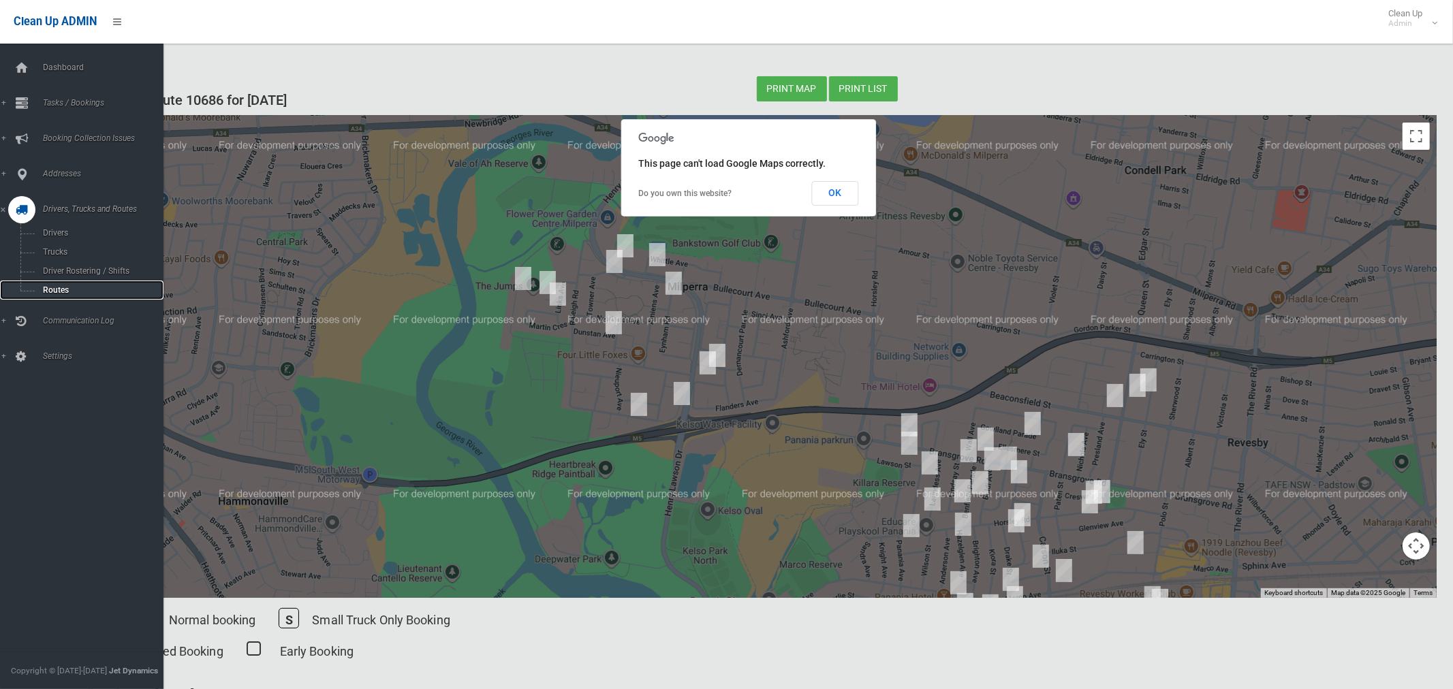
click at [57, 290] on span "Routes" at bounding box center [95, 290] width 113 height 10
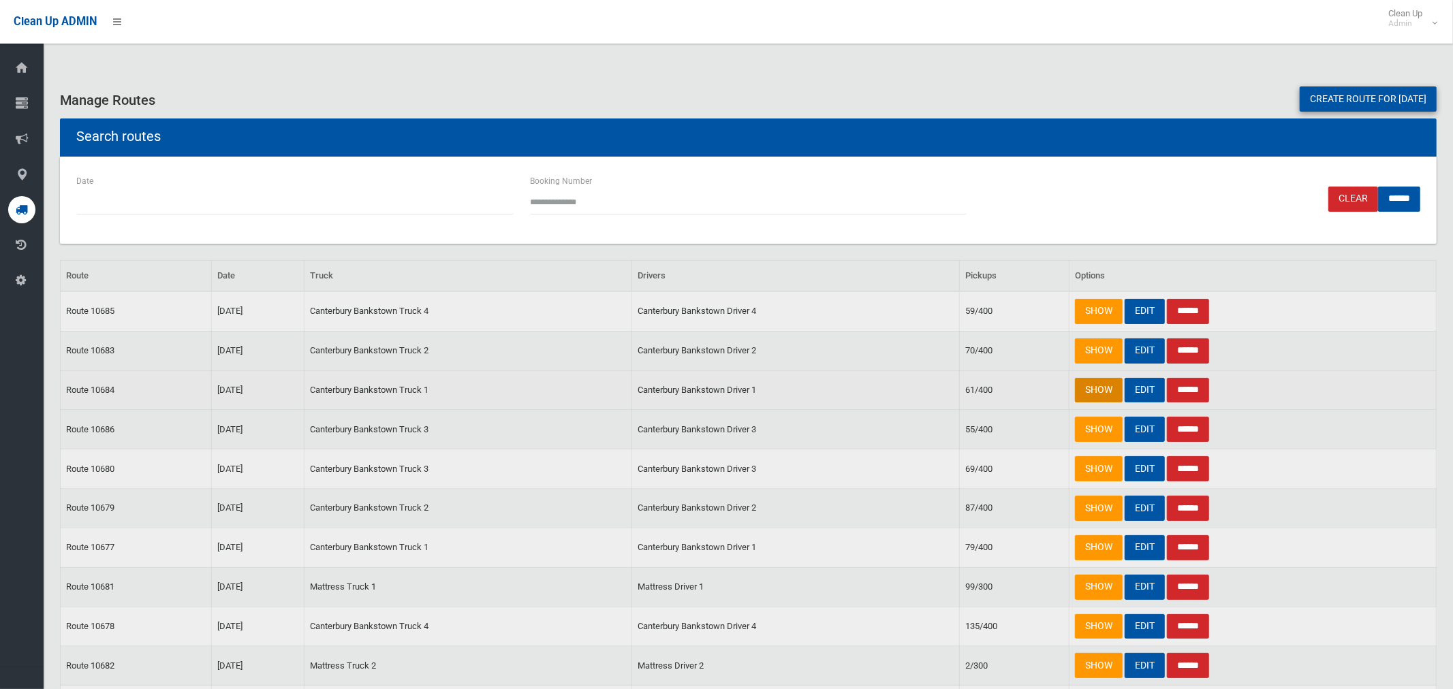
click at [1088, 388] on link "SHOW" at bounding box center [1099, 390] width 48 height 25
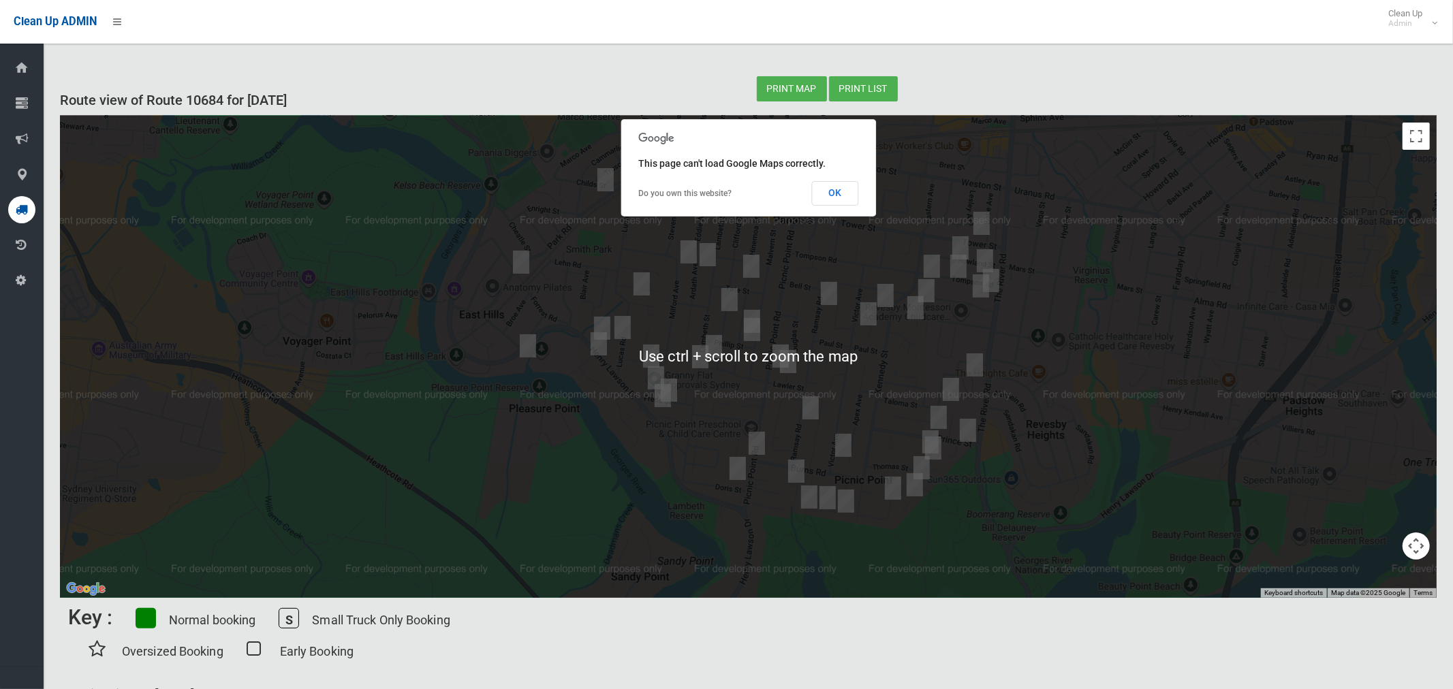
scroll to position [8, 0]
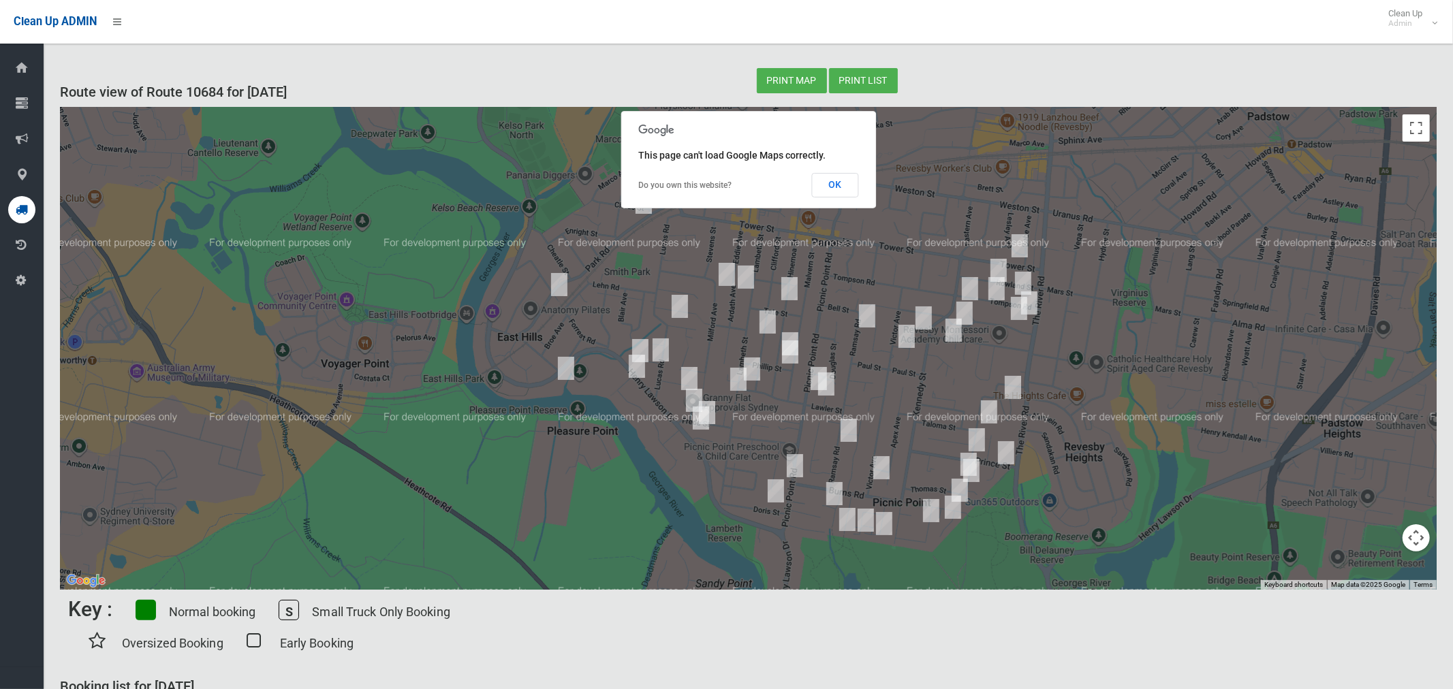
drag, startPoint x: 582, startPoint y: 298, endPoint x: 604, endPoint y: 315, distance: 27.1
click at [604, 315] on div at bounding box center [748, 349] width 1377 height 482
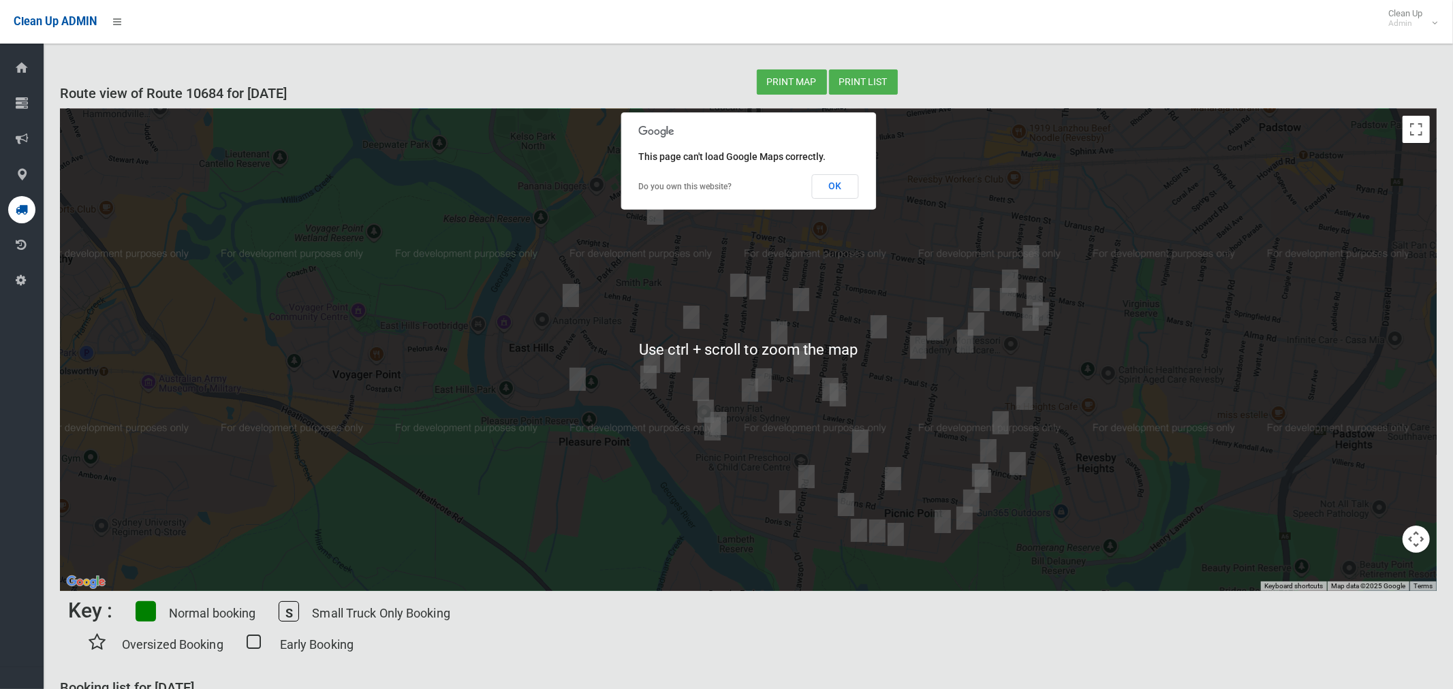
scroll to position [0, 0]
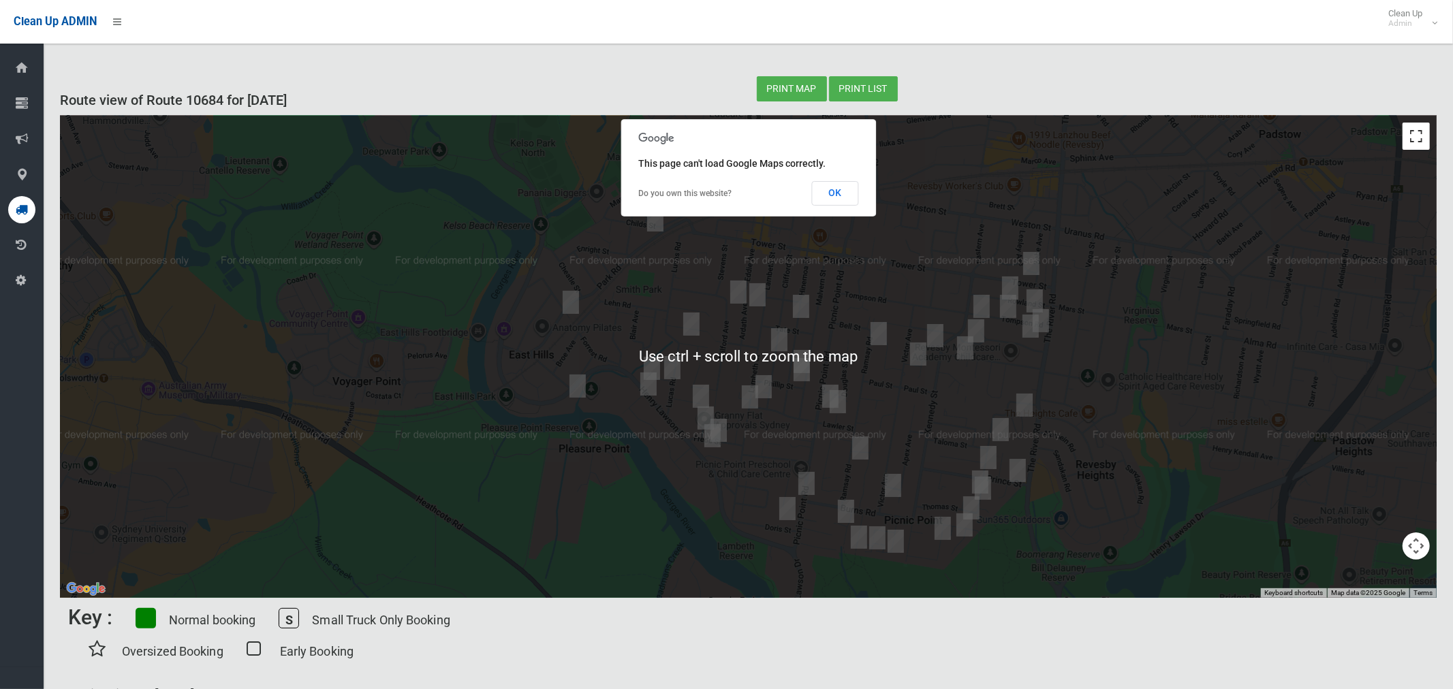
click at [1419, 137] on button "Toggle fullscreen view" at bounding box center [1416, 136] width 27 height 27
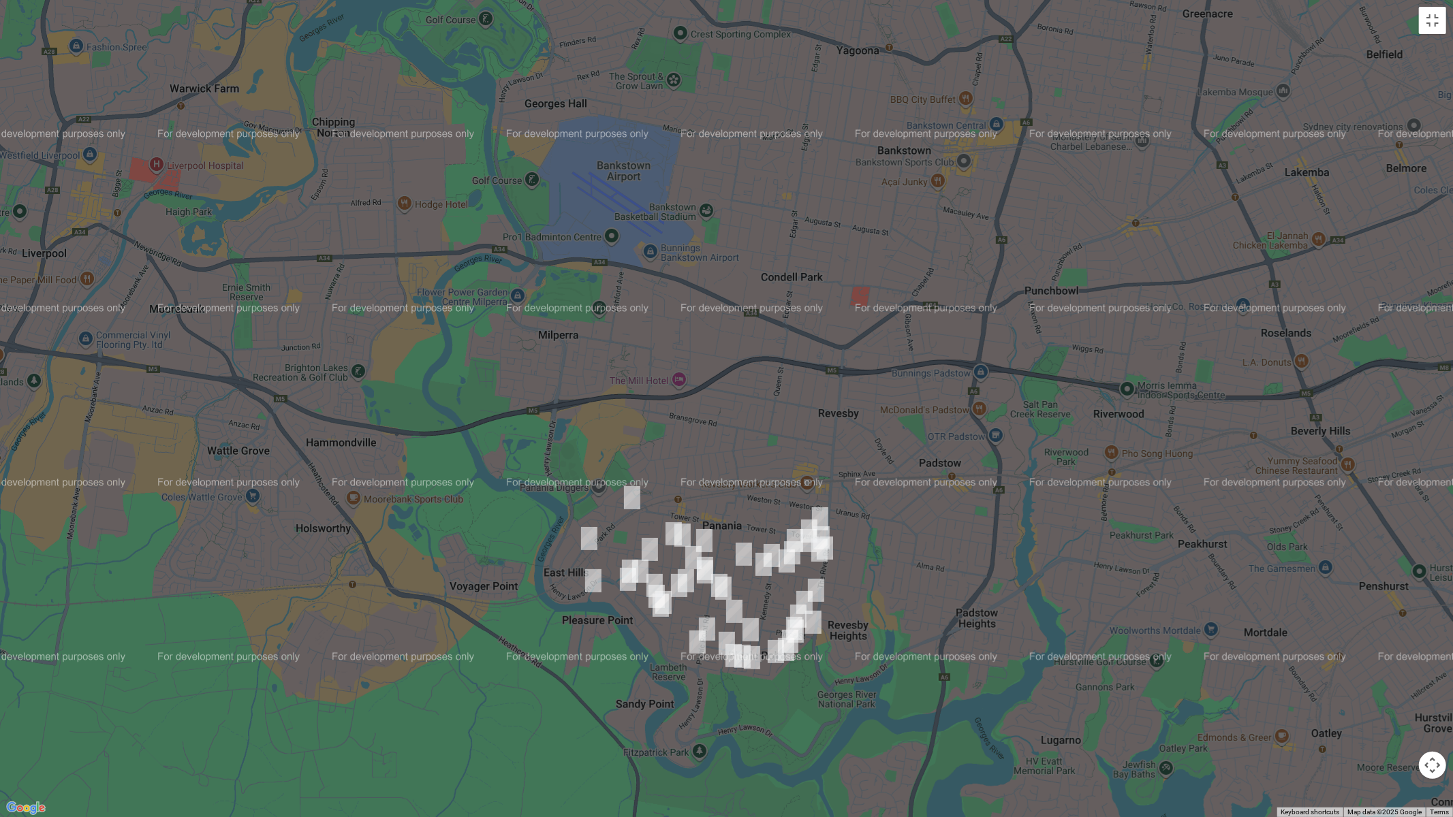
drag, startPoint x: 659, startPoint y: 232, endPoint x: 687, endPoint y: 462, distance: 232.0
click at [687, 462] on div at bounding box center [726, 408] width 1453 height 817
click at [1429, 24] on button "Toggle fullscreen view" at bounding box center [1432, 20] width 27 height 27
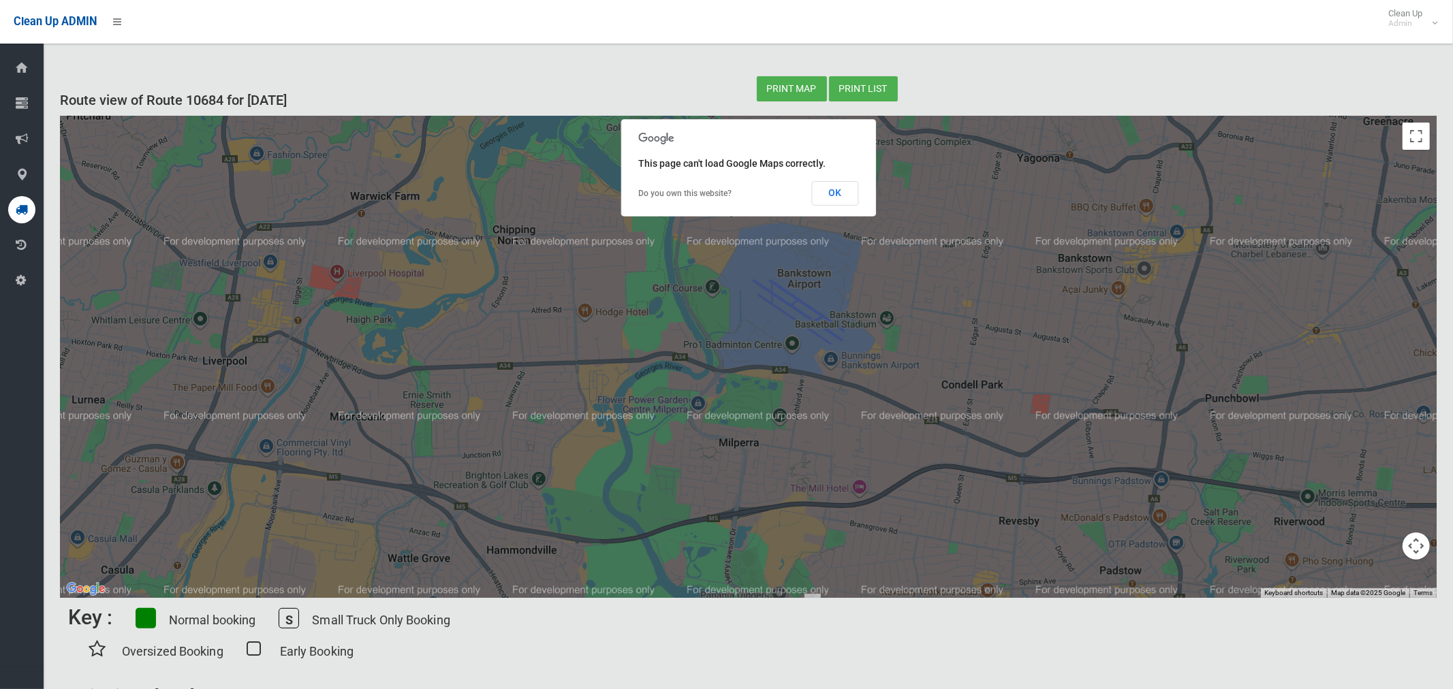
drag, startPoint x: 604, startPoint y: 281, endPoint x: 781, endPoint y: 451, distance: 244.7
click at [781, 451] on div at bounding box center [748, 357] width 1377 height 482
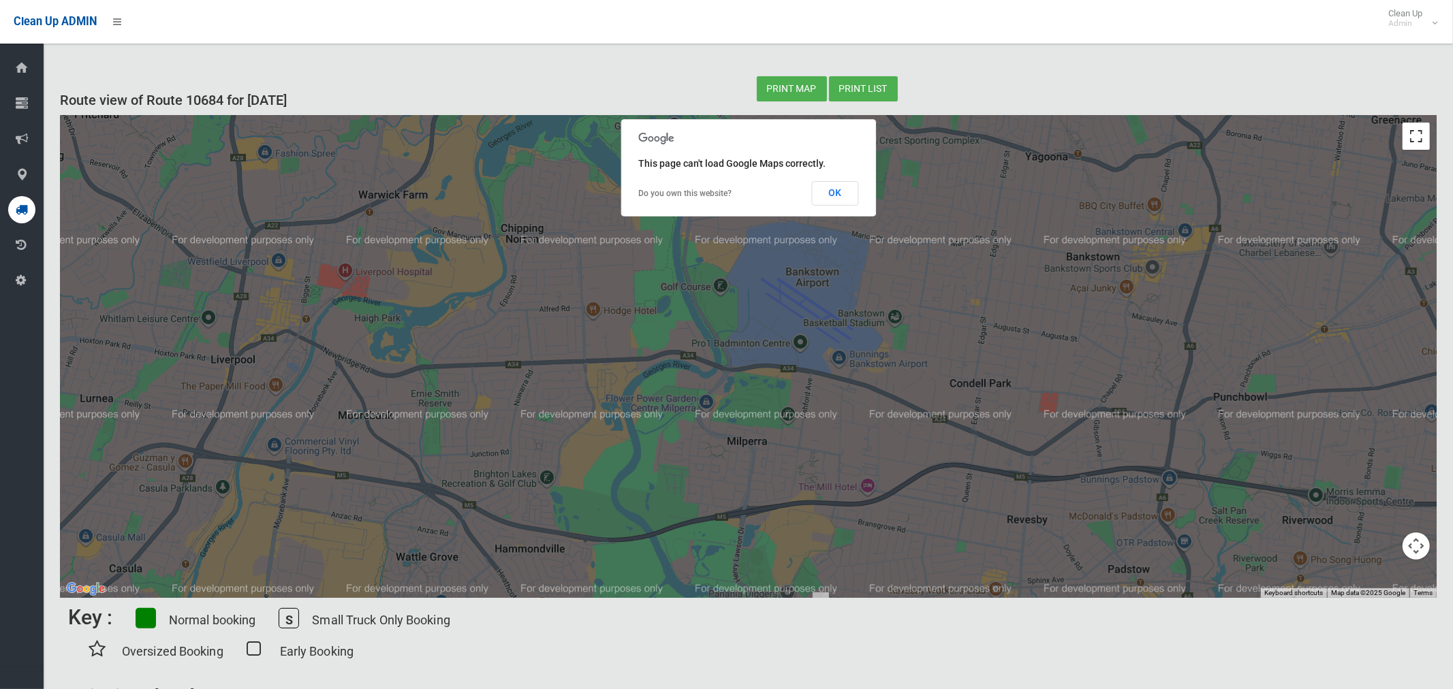
click at [1424, 136] on button "Toggle fullscreen view" at bounding box center [1416, 136] width 27 height 27
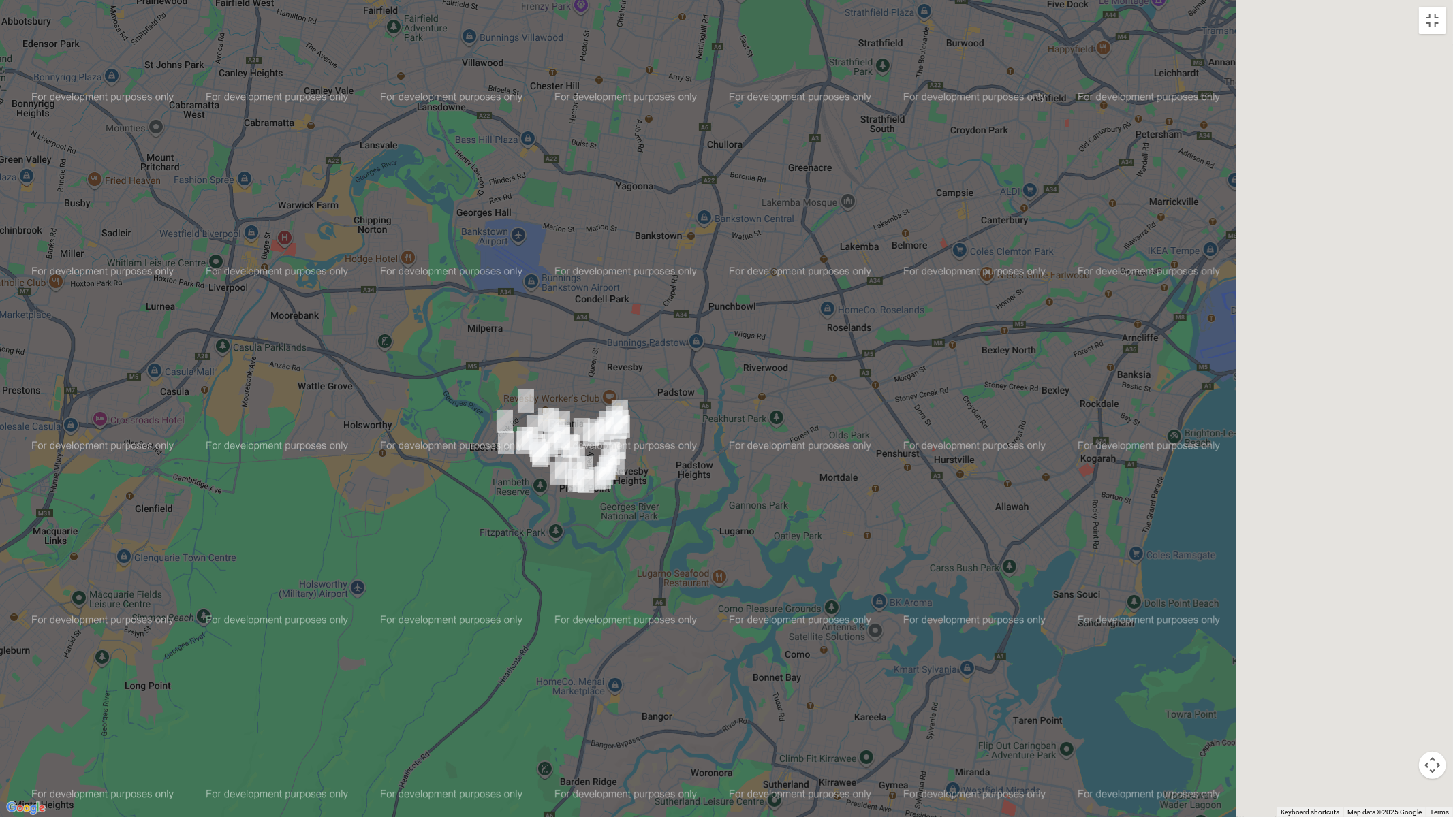
drag, startPoint x: 1124, startPoint y: 454, endPoint x: 611, endPoint y: 302, distance: 535.2
click at [611, 302] on div at bounding box center [726, 408] width 1453 height 817
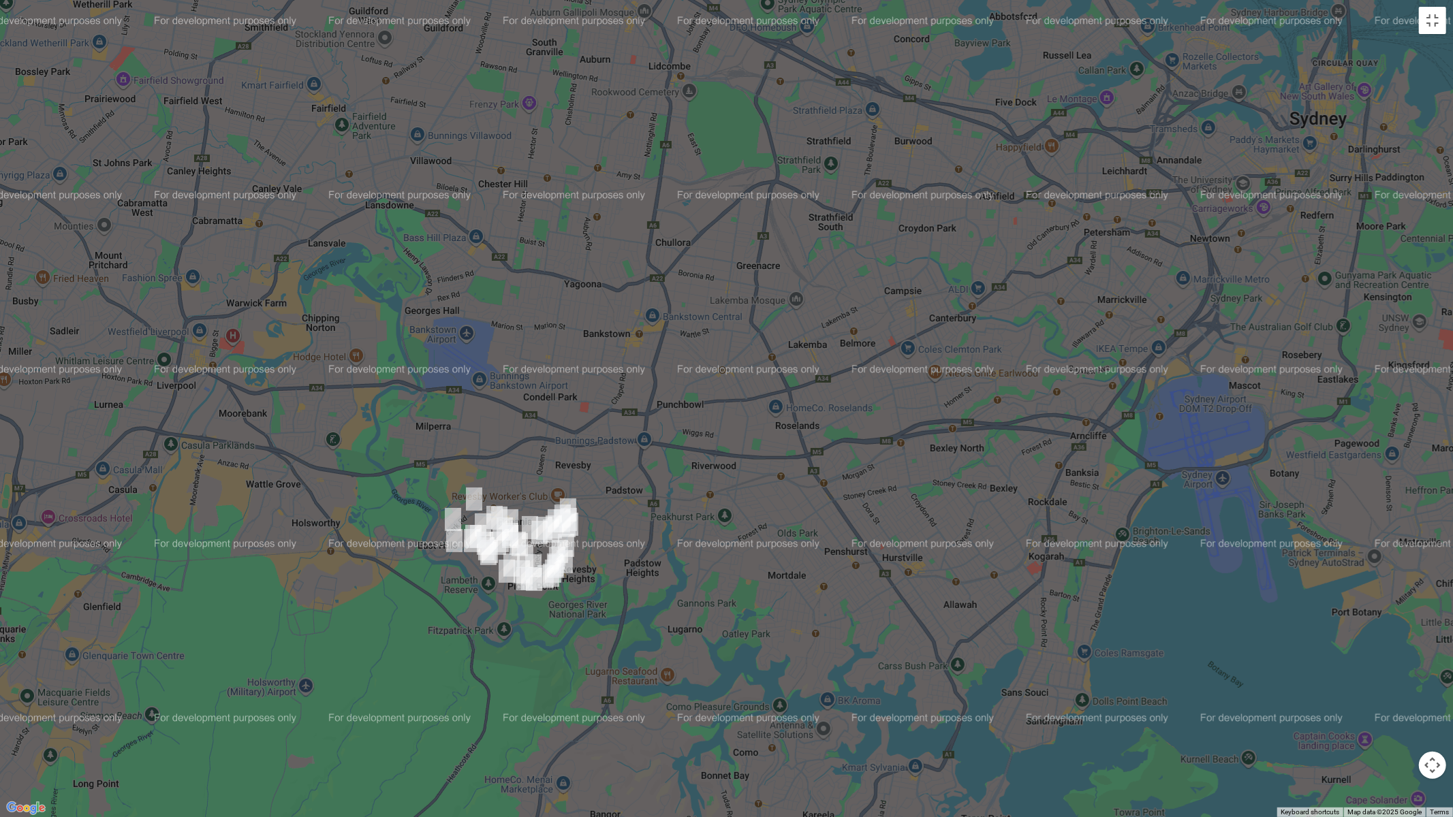
drag, startPoint x: 488, startPoint y: 178, endPoint x: 450, endPoint y: 270, distance: 99.6
click at [492, 272] on div at bounding box center [726, 408] width 1453 height 817
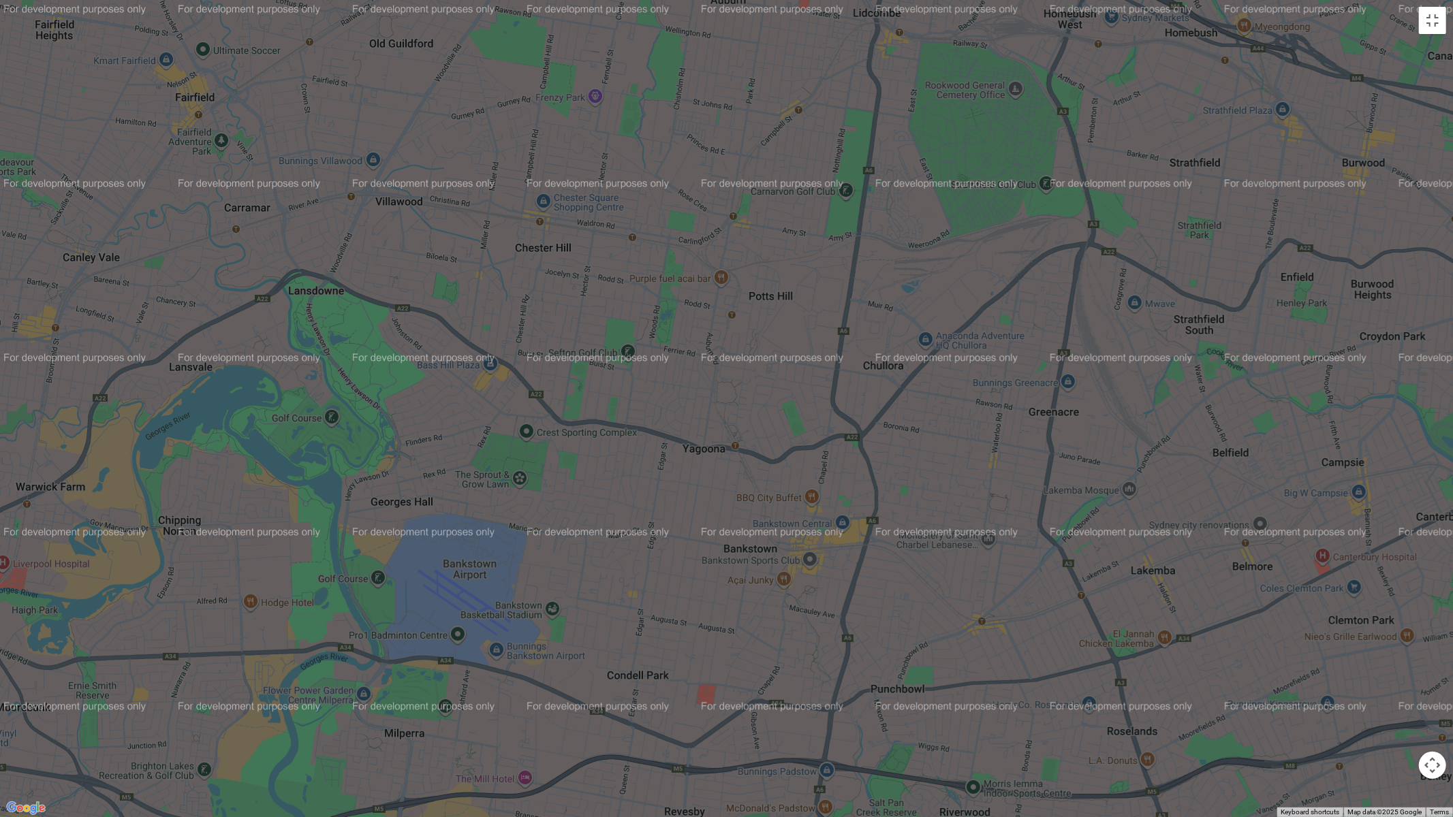
drag, startPoint x: 514, startPoint y: 231, endPoint x: 463, endPoint y: 294, distance: 80.4
click at [460, 296] on div at bounding box center [726, 408] width 1453 height 817
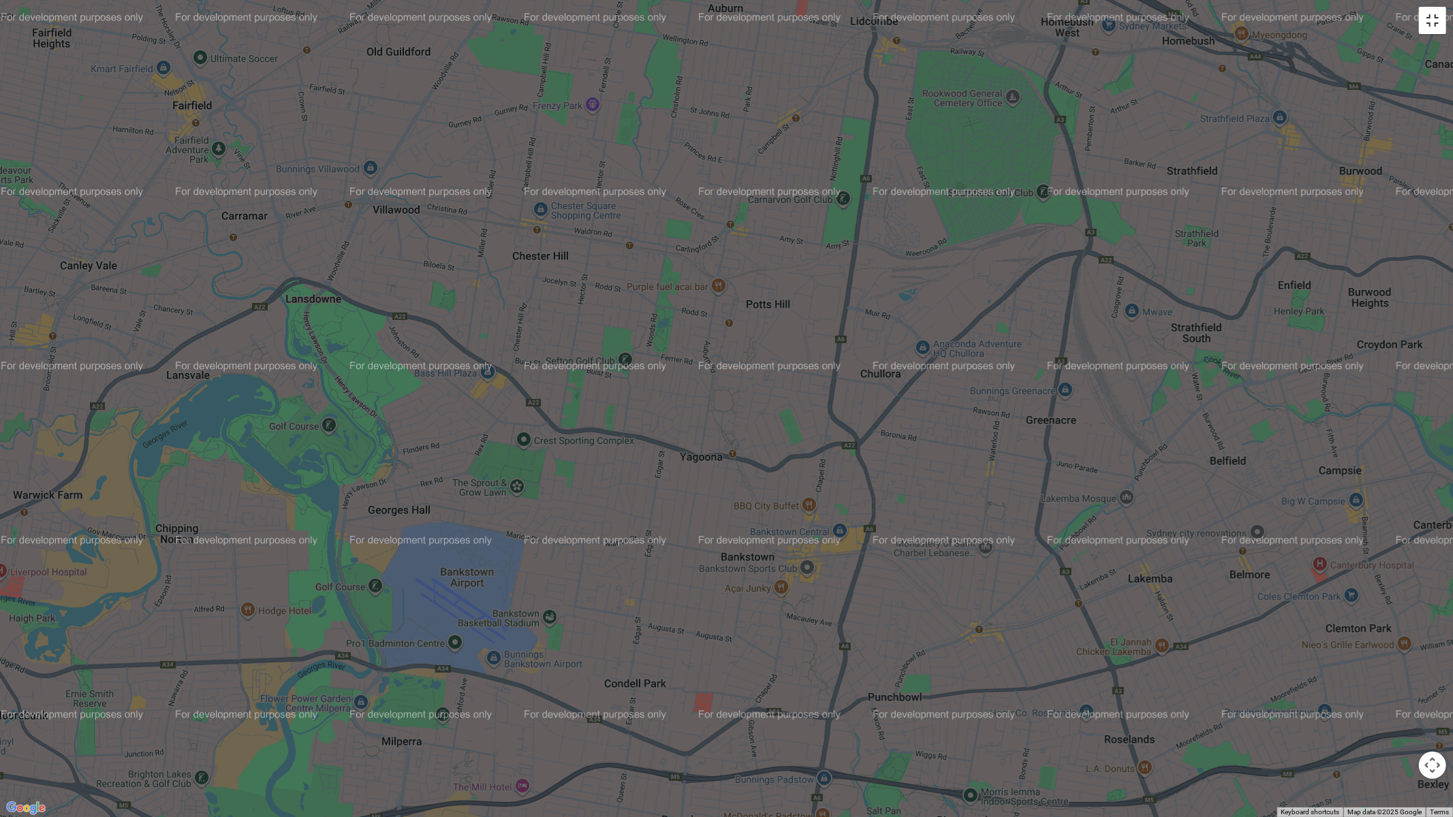
click at [1437, 27] on button "Toggle fullscreen view" at bounding box center [1432, 20] width 27 height 27
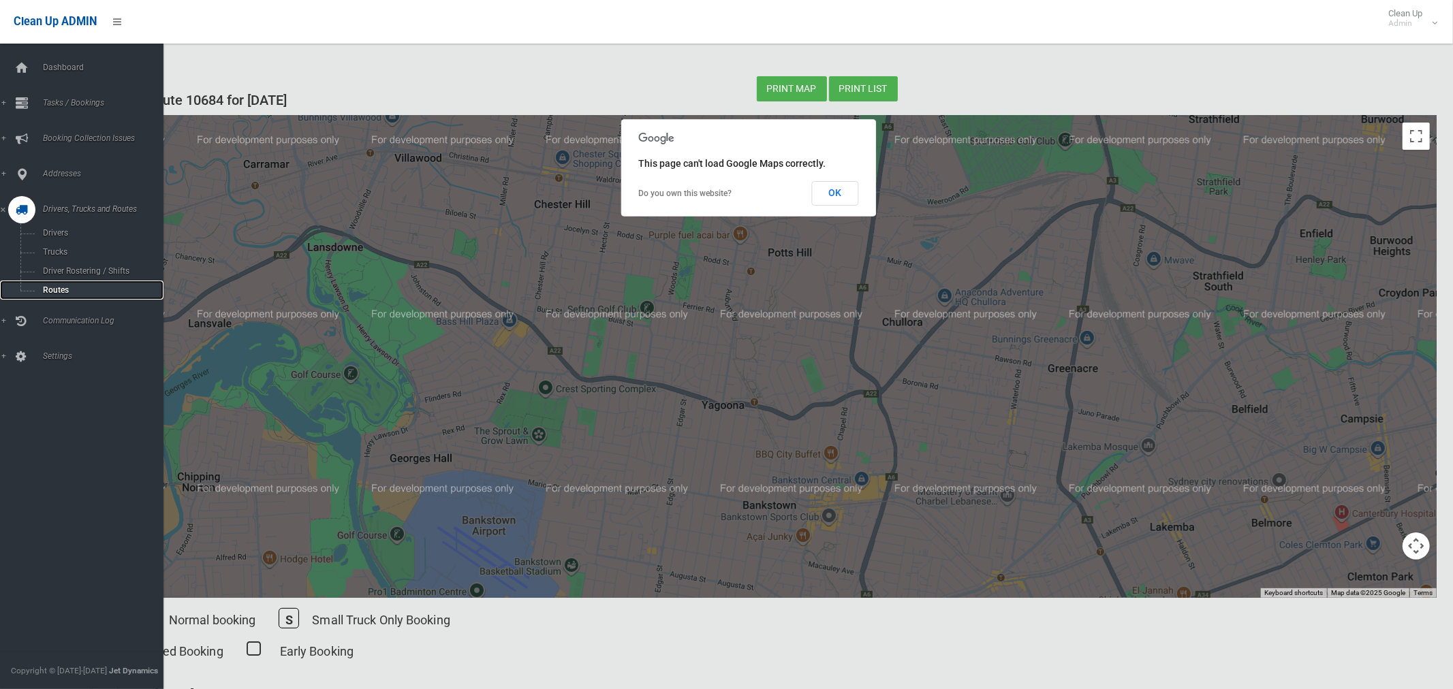
click at [48, 291] on span "Routes" at bounding box center [95, 290] width 113 height 10
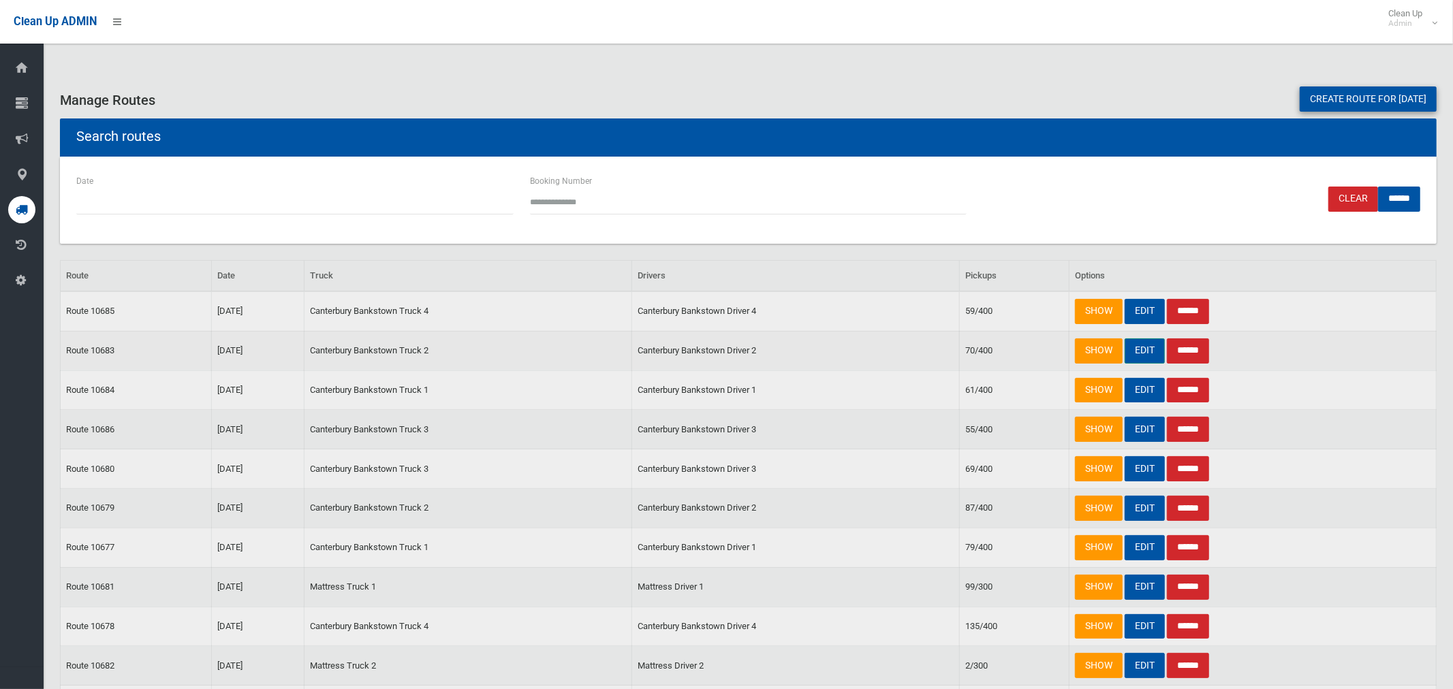
click at [1140, 357] on link "EDIT" at bounding box center [1145, 351] width 40 height 25
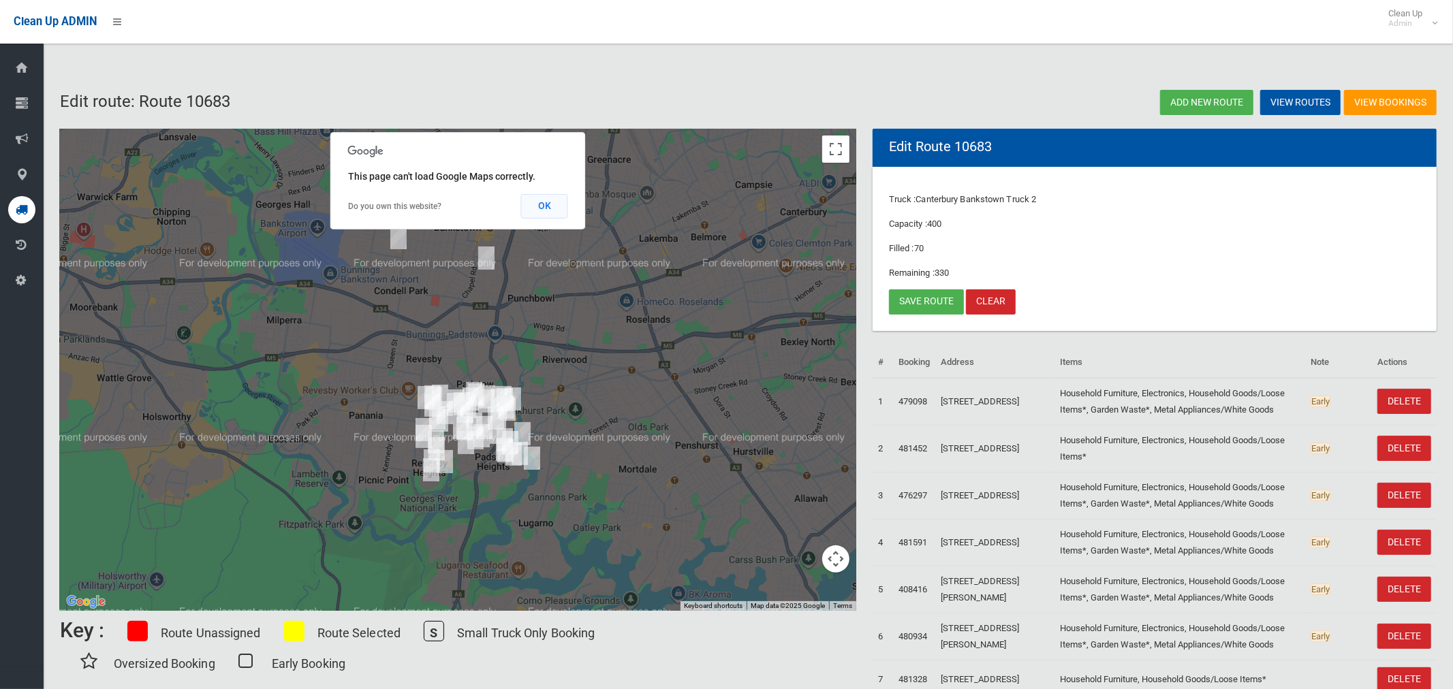
click at [548, 204] on button "OK" at bounding box center [544, 206] width 47 height 25
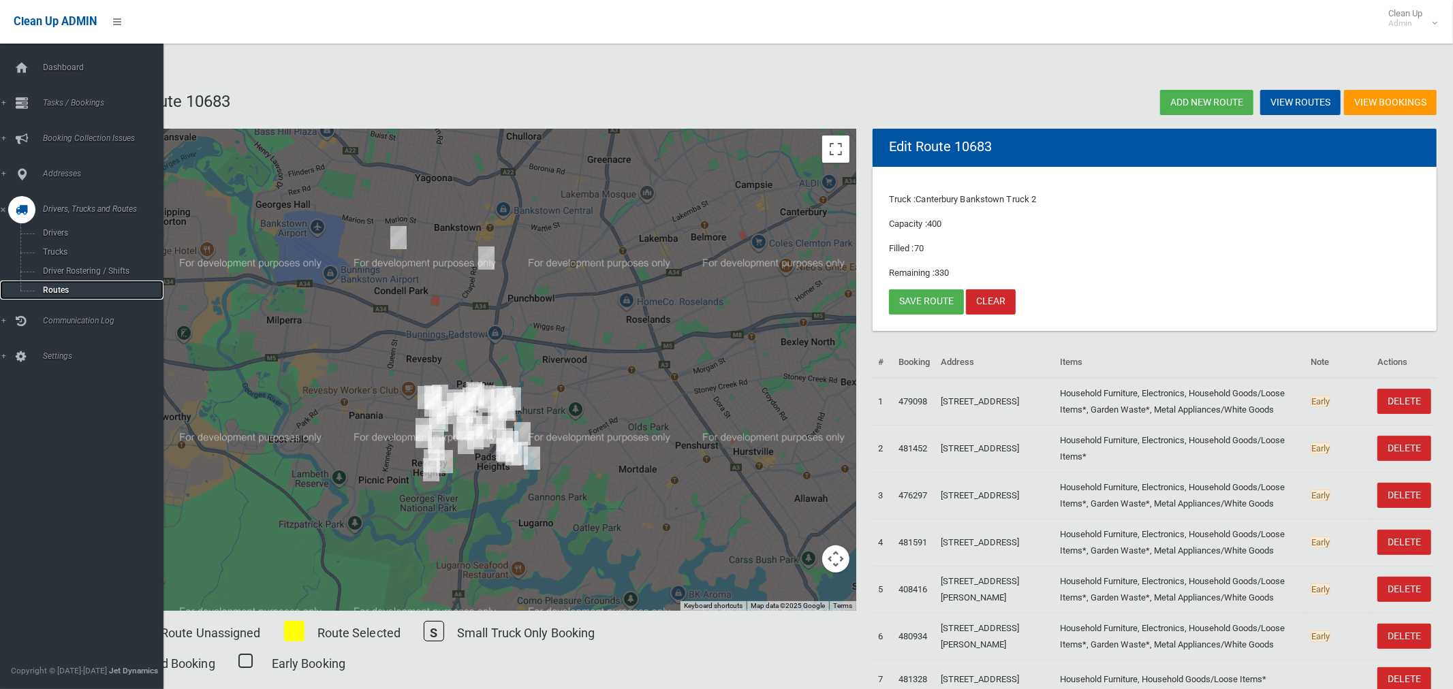
click at [60, 287] on span "Routes" at bounding box center [95, 290] width 113 height 10
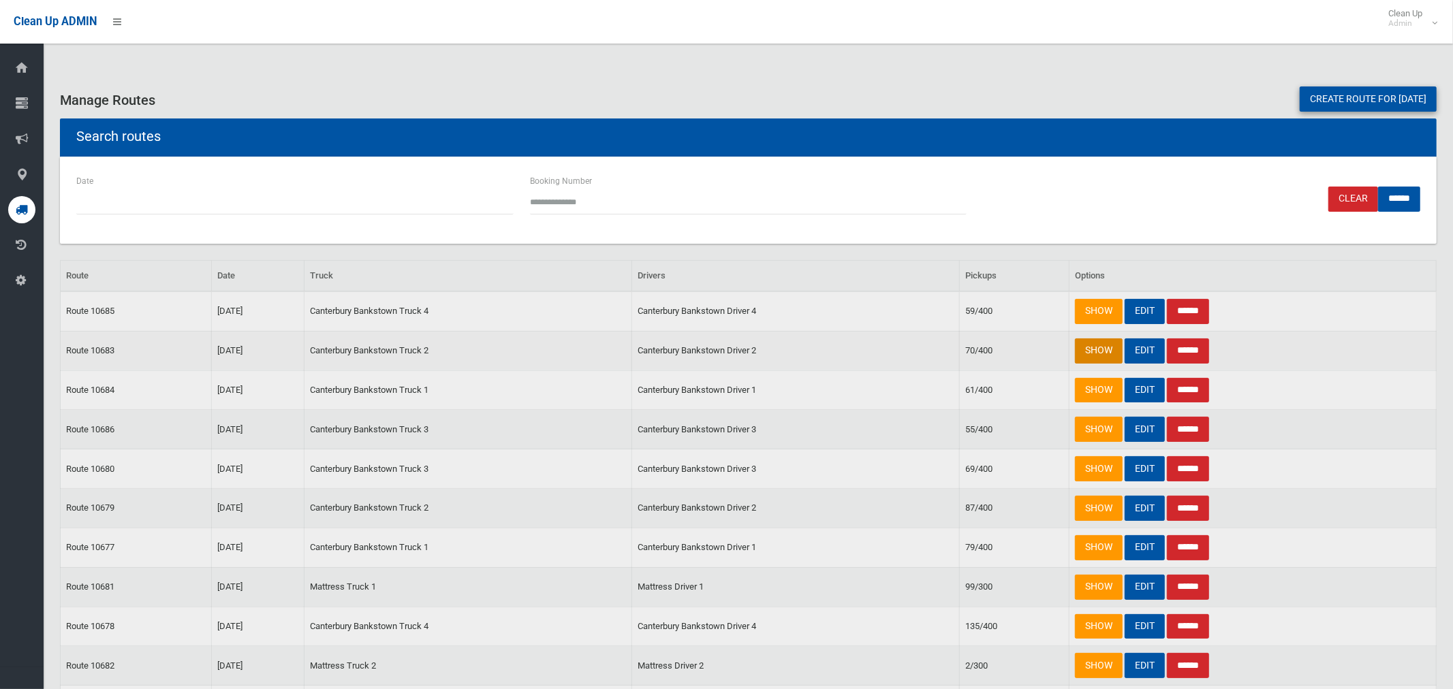
click at [1096, 352] on link "SHOW" at bounding box center [1099, 351] width 48 height 25
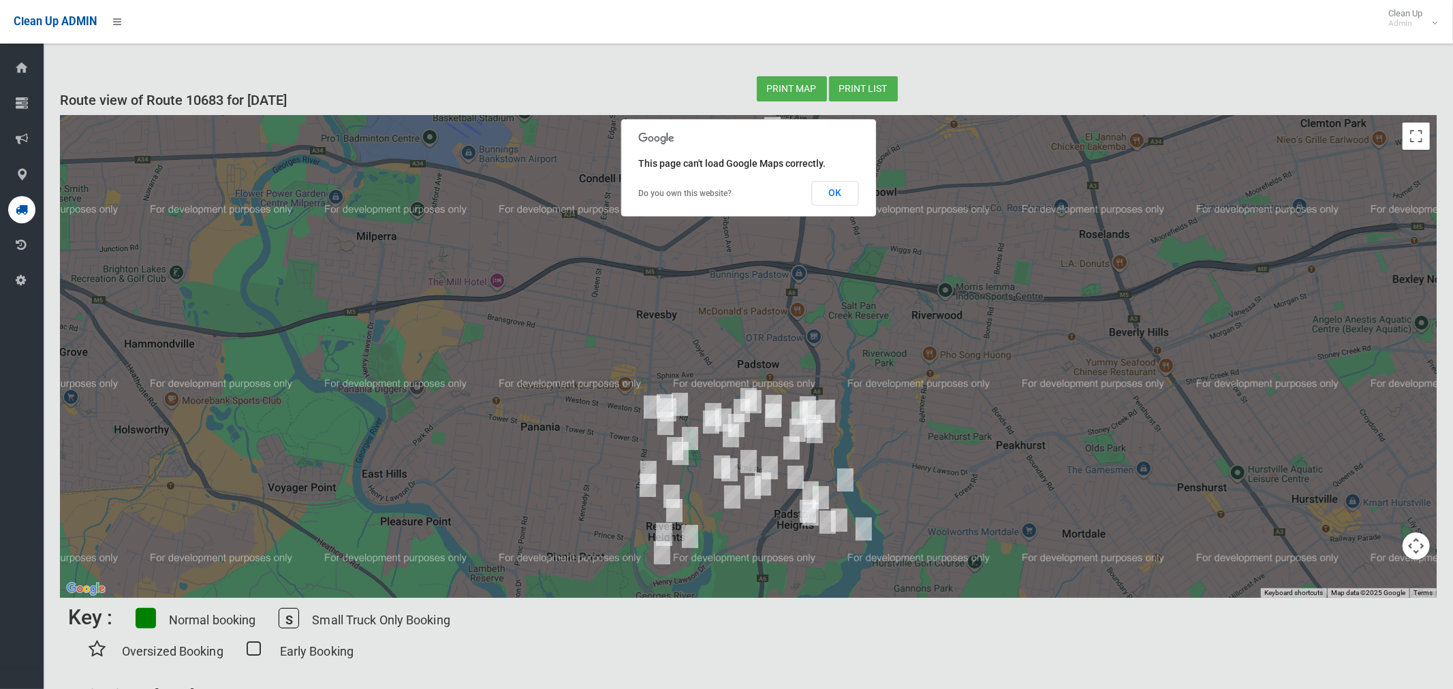
click at [842, 196] on button "OK" at bounding box center [834, 193] width 47 height 25
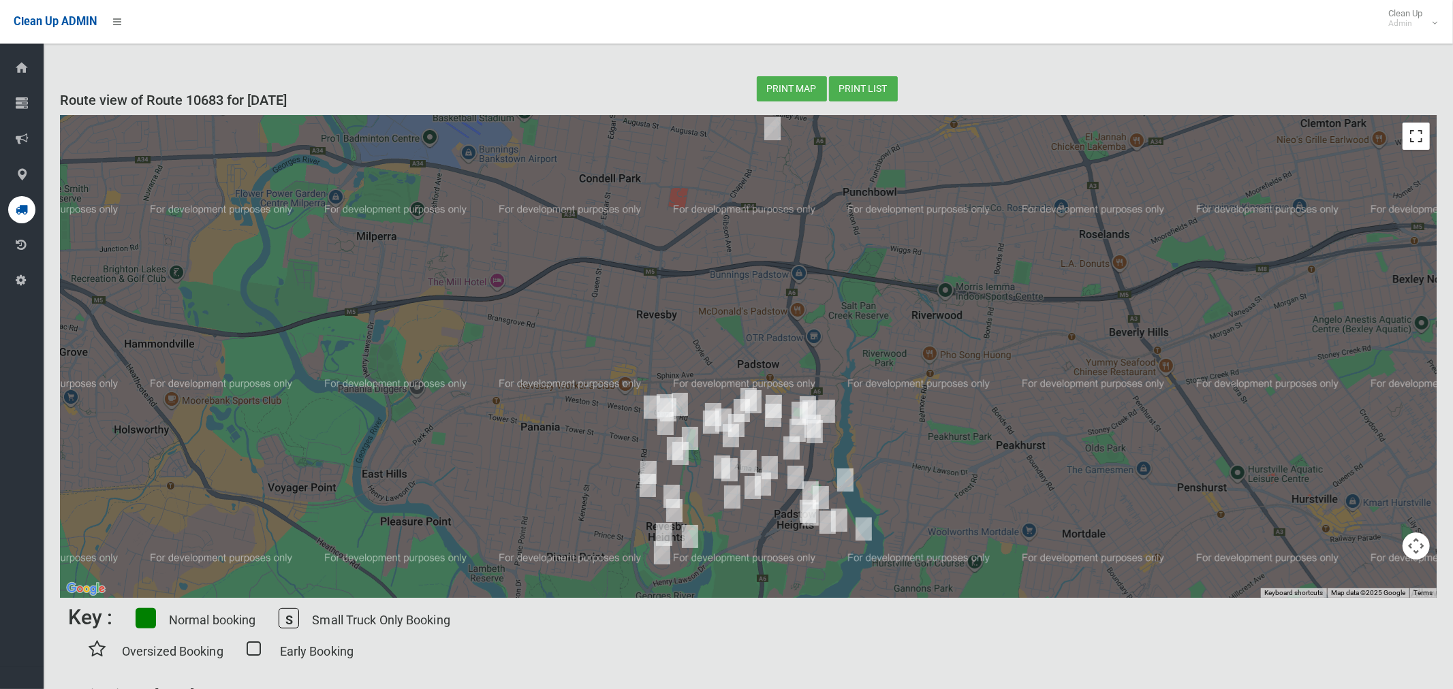
click at [1420, 140] on button "Toggle fullscreen view" at bounding box center [1416, 136] width 27 height 27
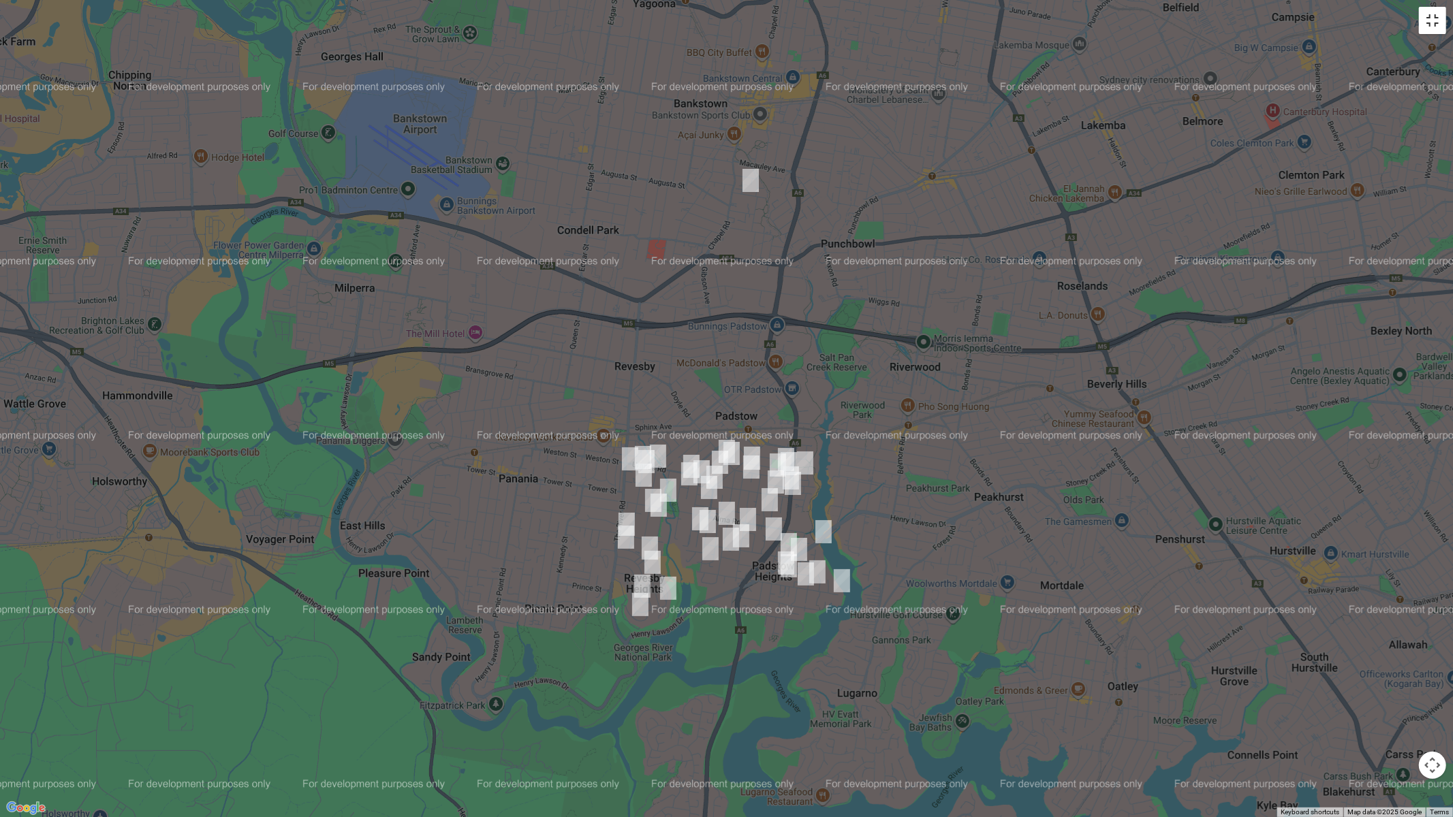
click at [1437, 21] on button "Toggle fullscreen view" at bounding box center [1432, 20] width 27 height 27
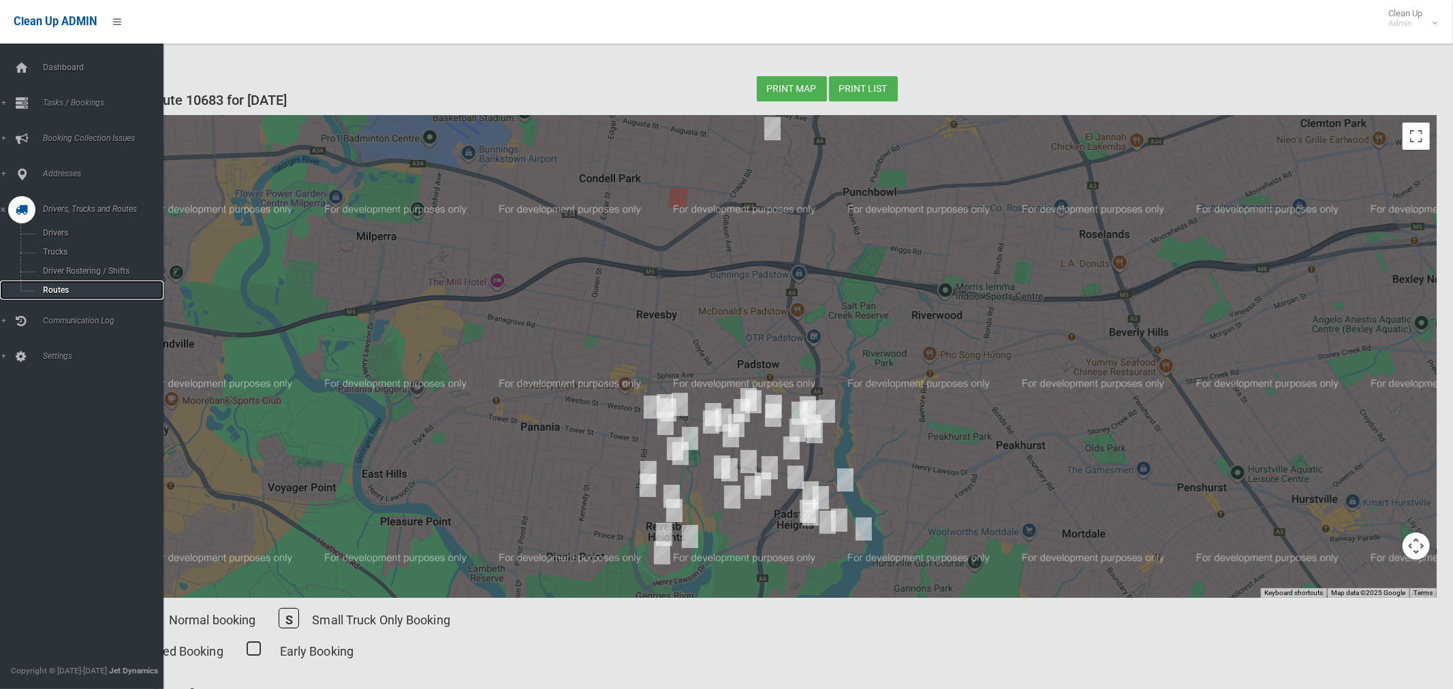
click at [44, 294] on span "Routes" at bounding box center [95, 290] width 113 height 10
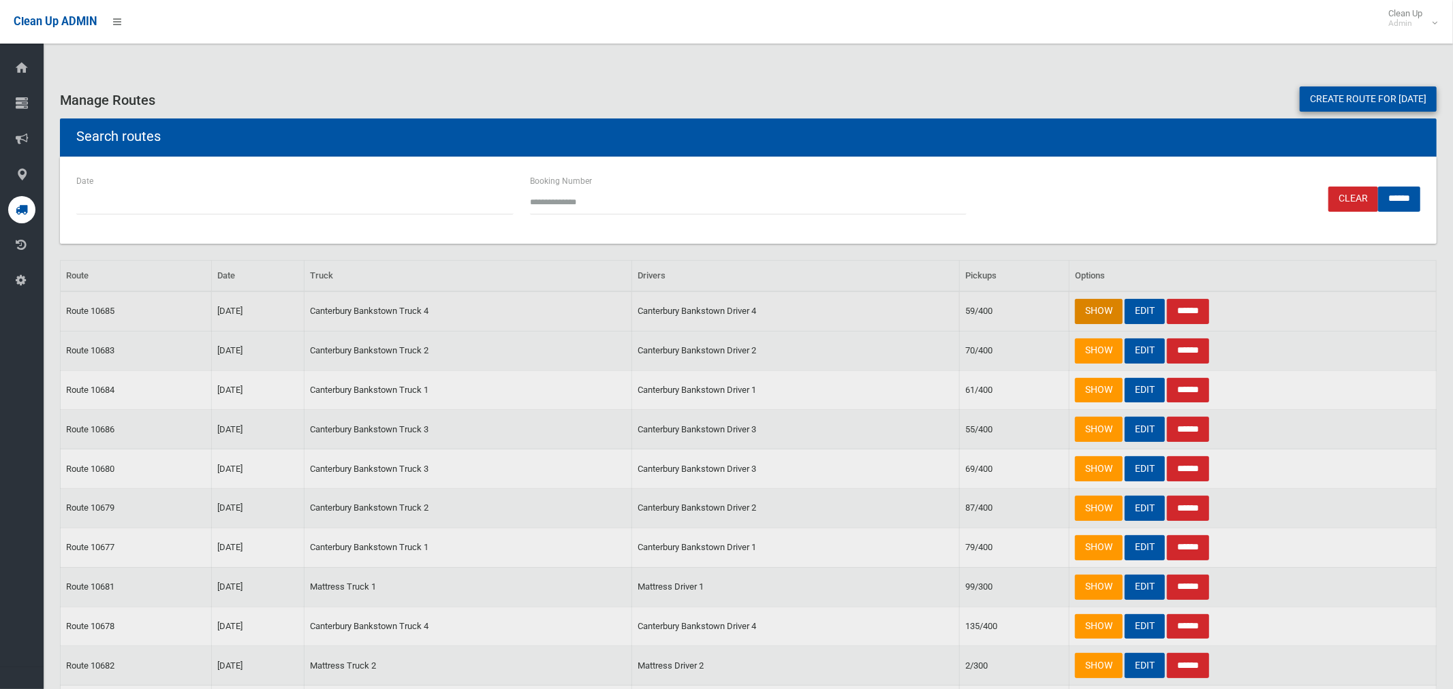
click at [1091, 307] on link "SHOW" at bounding box center [1099, 311] width 48 height 25
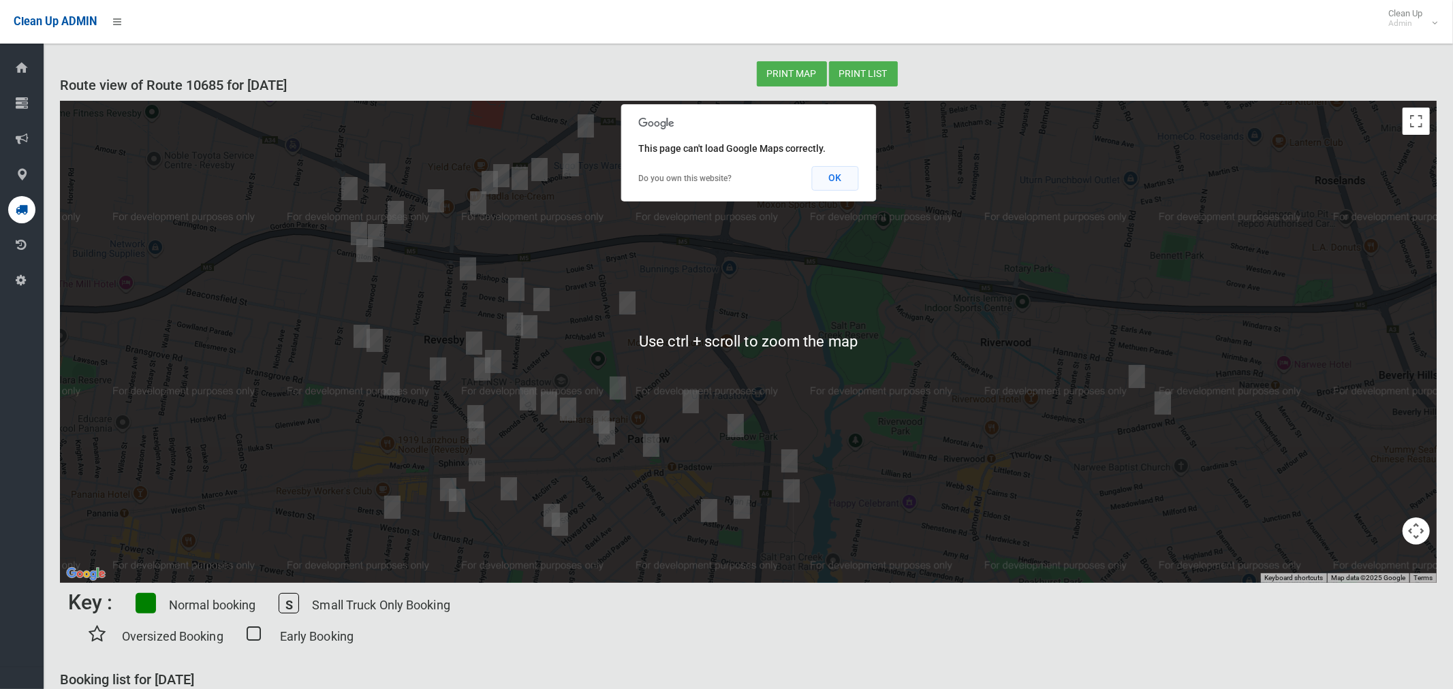
click at [847, 175] on button "OK" at bounding box center [834, 178] width 47 height 25
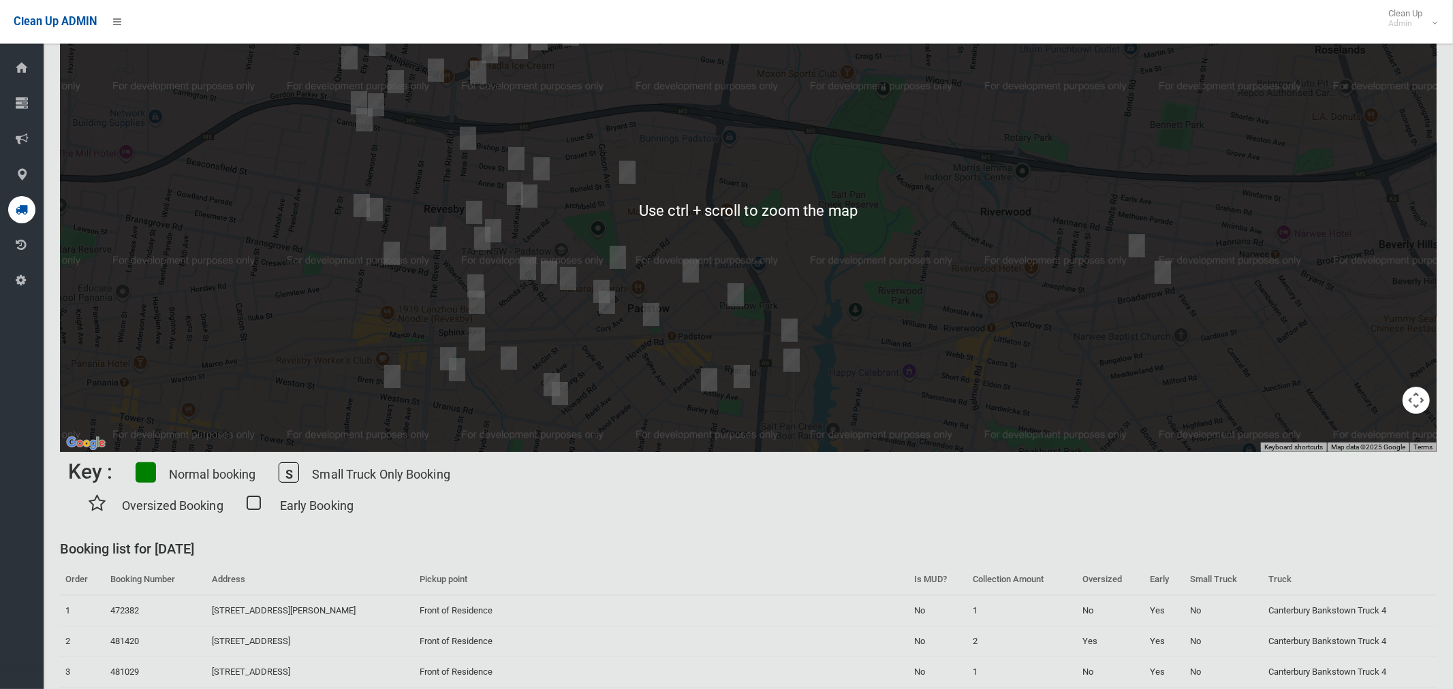
click at [974, 159] on div at bounding box center [748, 211] width 1377 height 482
click at [973, 162] on div at bounding box center [748, 211] width 1377 height 482
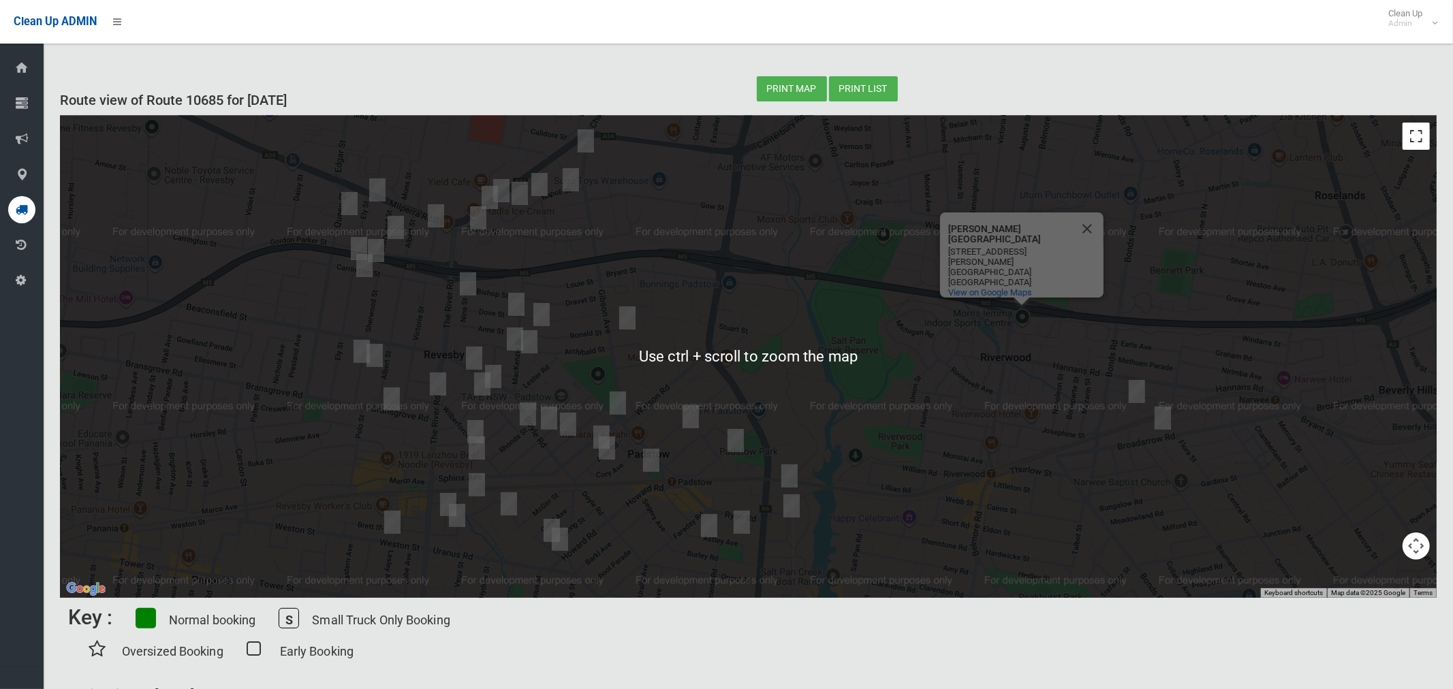
click at [1424, 141] on button "Toggle fullscreen view" at bounding box center [1416, 136] width 27 height 27
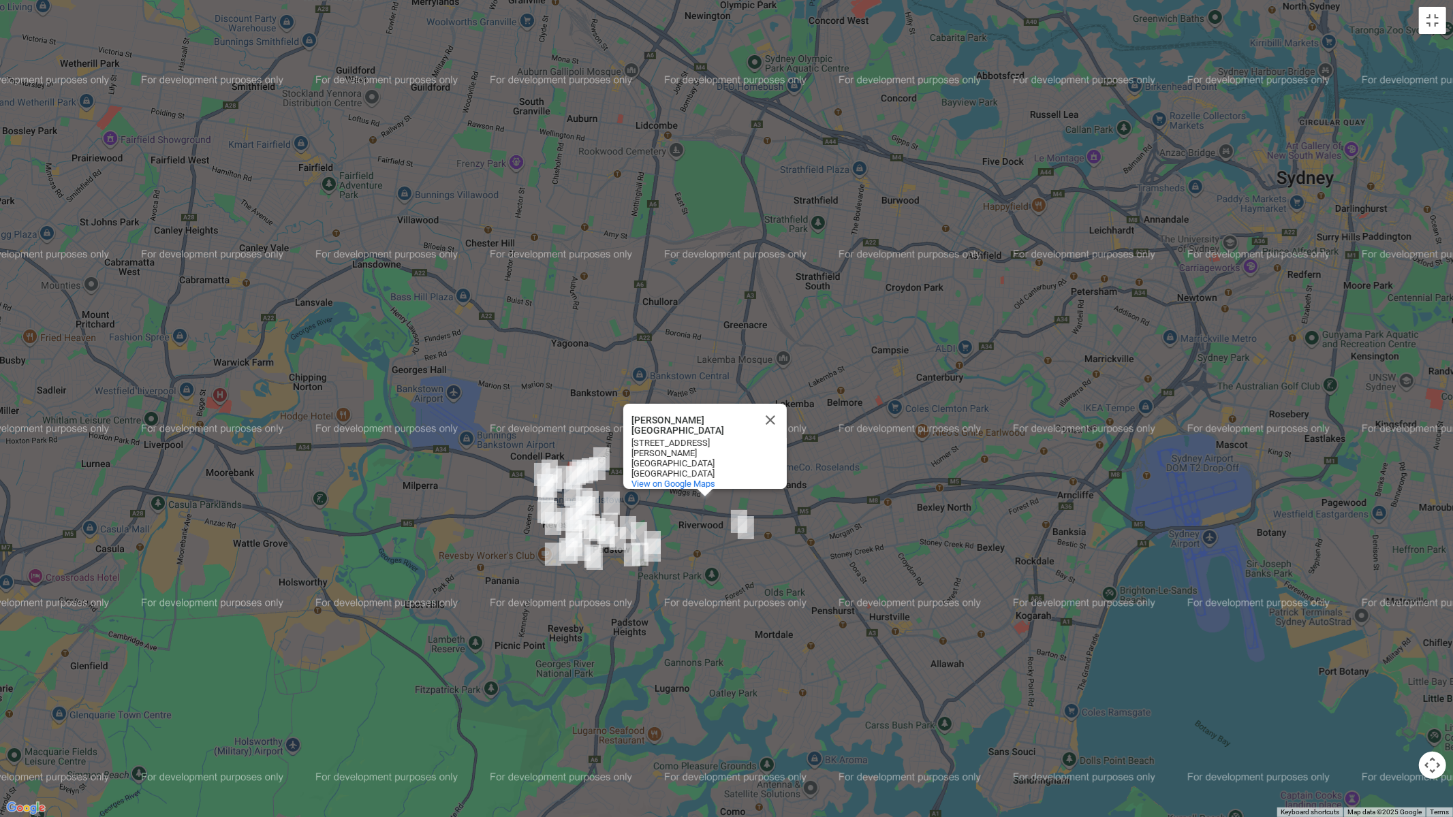
drag, startPoint x: 518, startPoint y: 296, endPoint x: 608, endPoint y: 518, distance: 239.3
click at [608, 518] on div "Morris Iemma Indoor Sports Centre Morris Iemma Indoor Sports Centre 150 Belmore…" at bounding box center [726, 408] width 1453 height 817
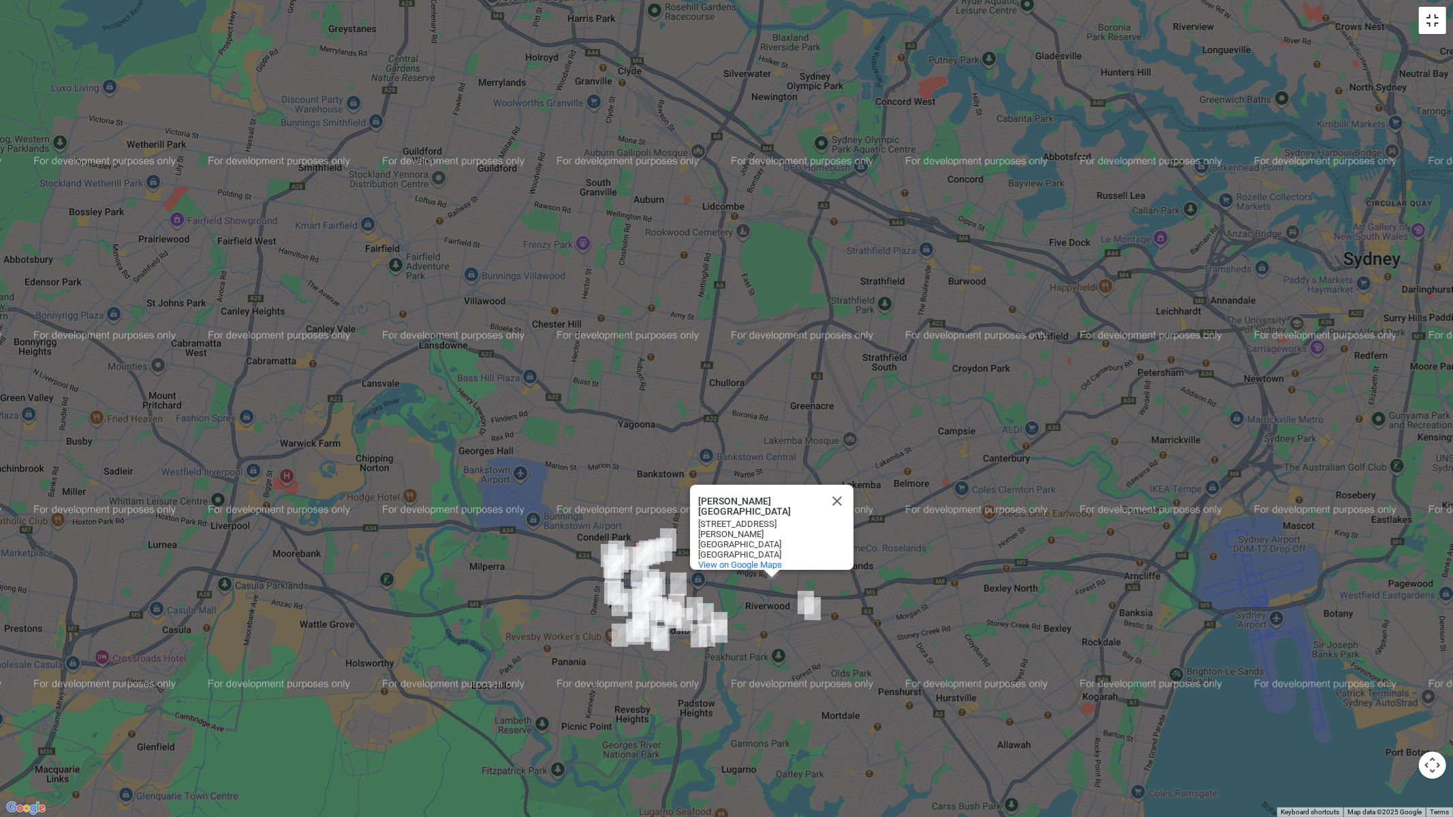
click at [1435, 27] on button "Toggle fullscreen view" at bounding box center [1432, 20] width 27 height 27
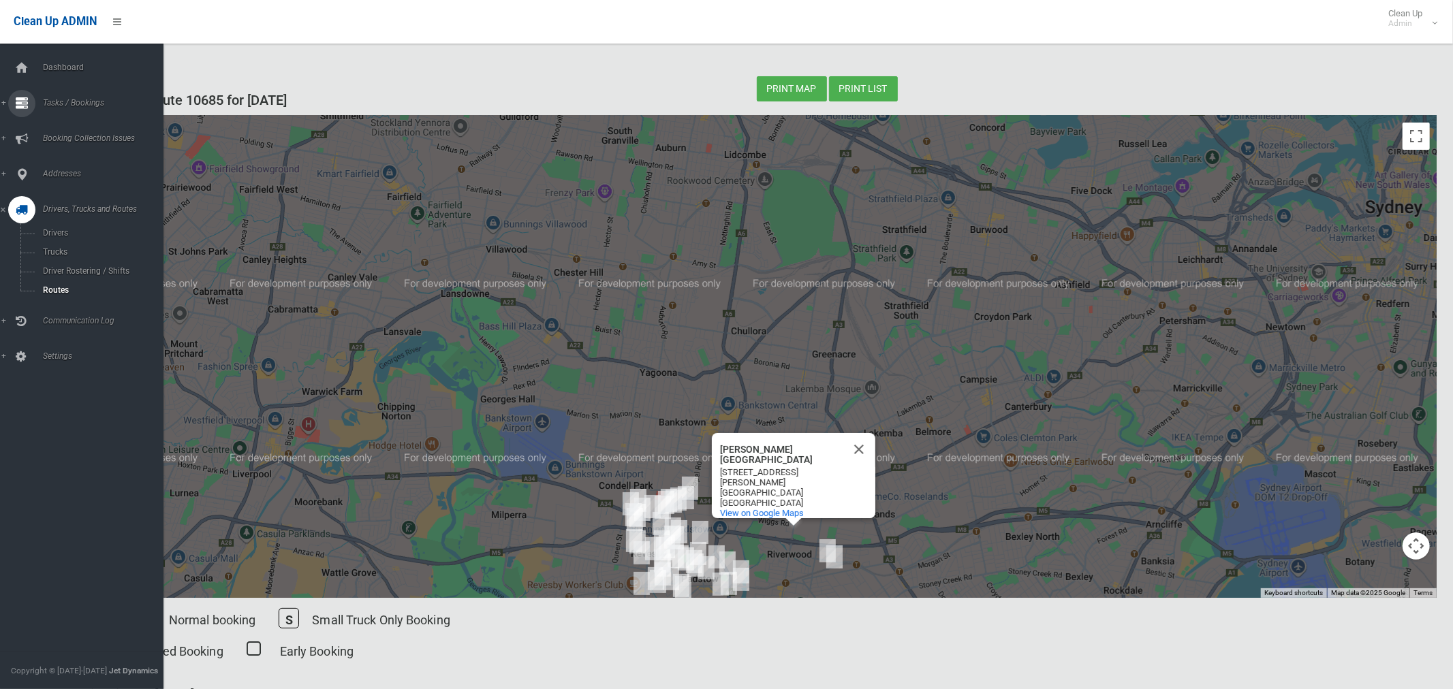
click at [72, 100] on span "Tasks / Bookings" at bounding box center [101, 103] width 125 height 10
click at [53, 203] on span "Search" at bounding box center [95, 203] width 113 height 10
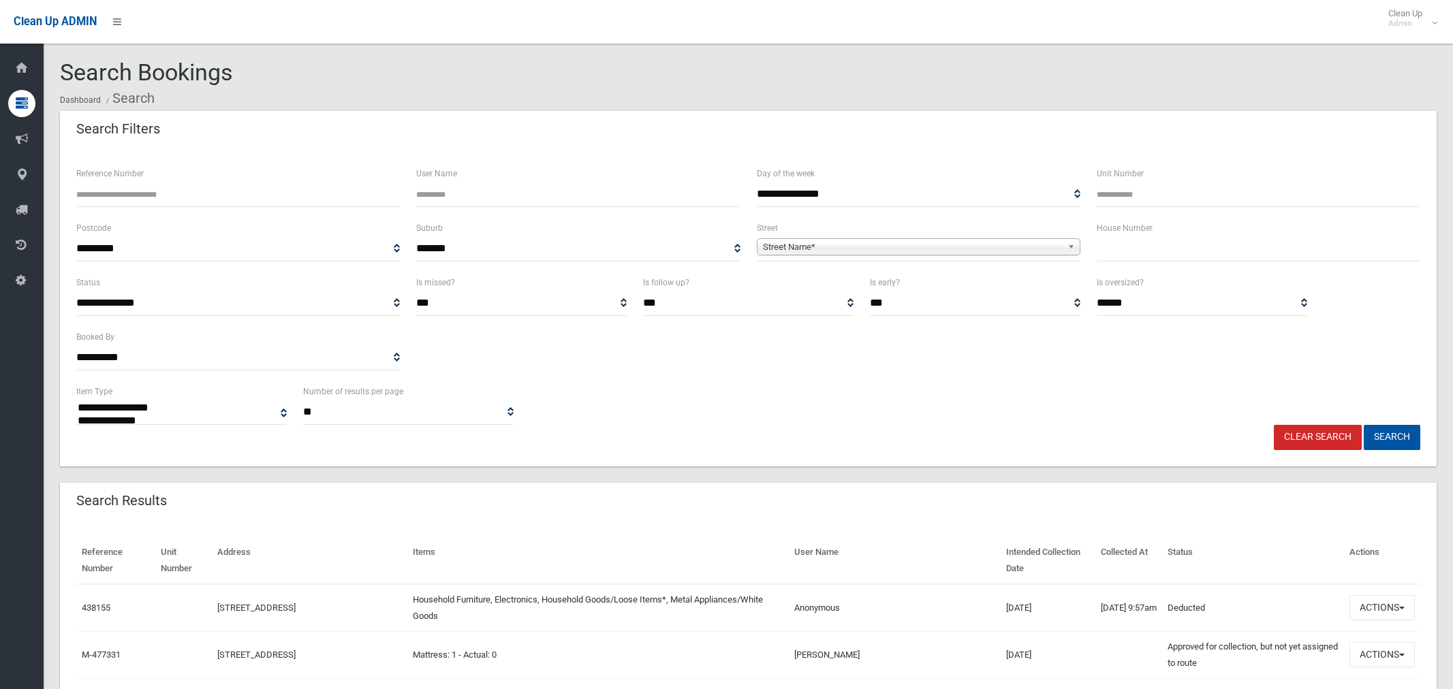
select select
click at [1116, 250] on input "text" at bounding box center [1259, 248] width 324 height 25
type input "***"
click at [869, 245] on span "Street Name*" at bounding box center [912, 247] width 299 height 16
type input "*******"
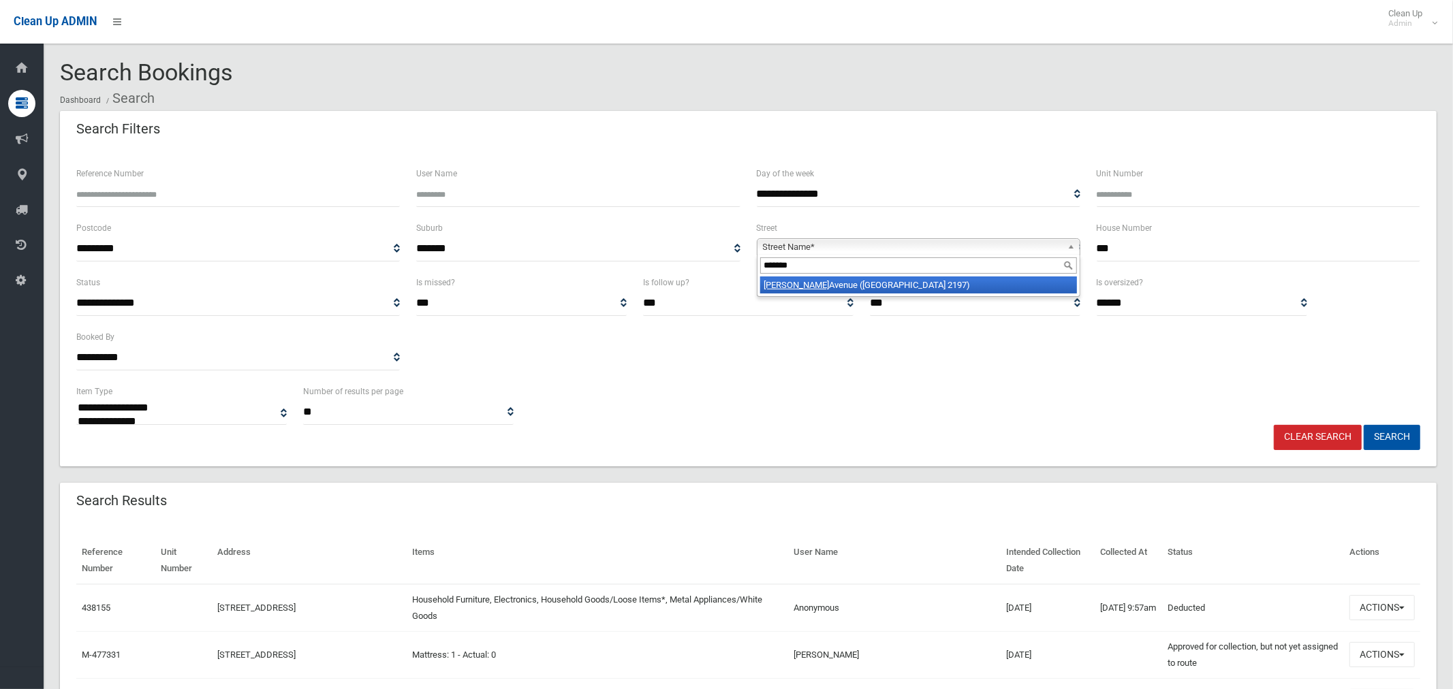
click at [826, 290] on li "Walther Avenue (BASS HILL 2197)" at bounding box center [918, 285] width 317 height 17
click at [1399, 443] on button "Search" at bounding box center [1392, 437] width 57 height 25
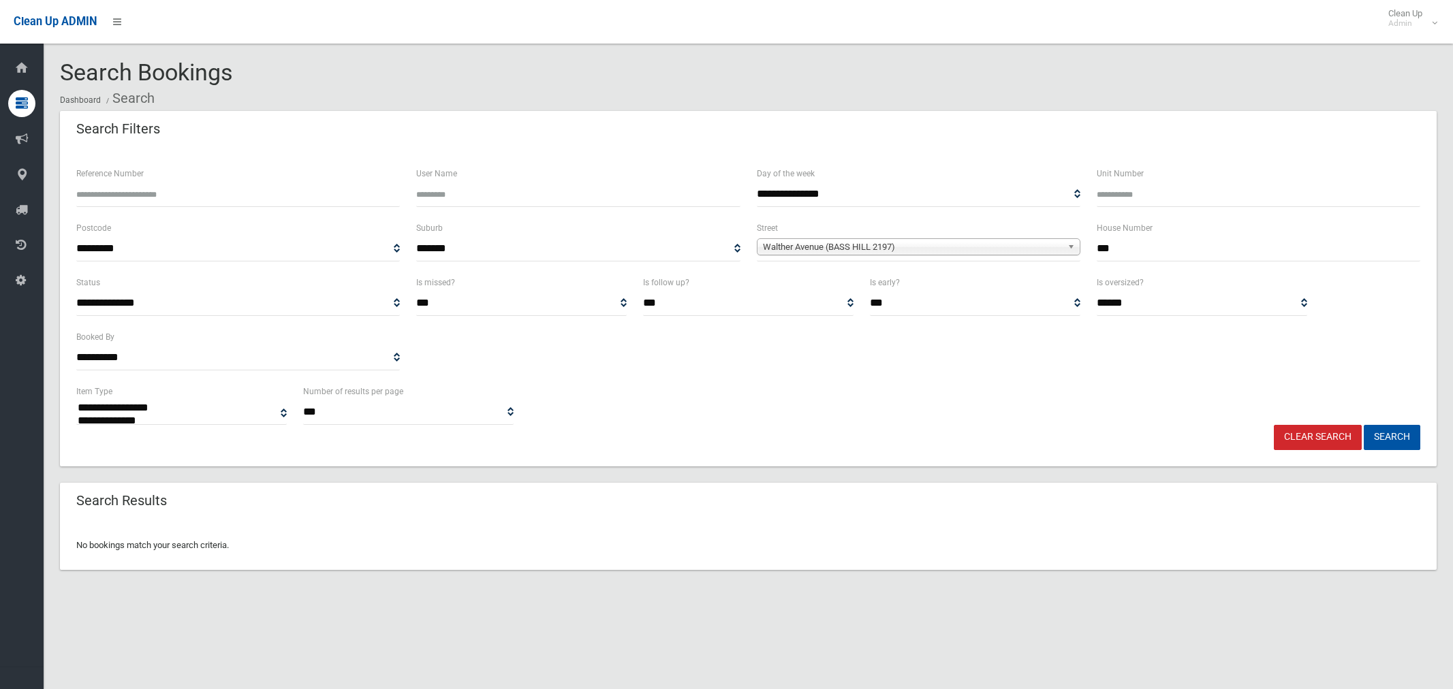
select select
drag, startPoint x: 1122, startPoint y: 245, endPoint x: 1090, endPoint y: 242, distance: 32.1
click at [1090, 242] on div "House Number ***" at bounding box center [1259, 247] width 340 height 54
click at [1386, 437] on button "Search" at bounding box center [1392, 437] width 57 height 25
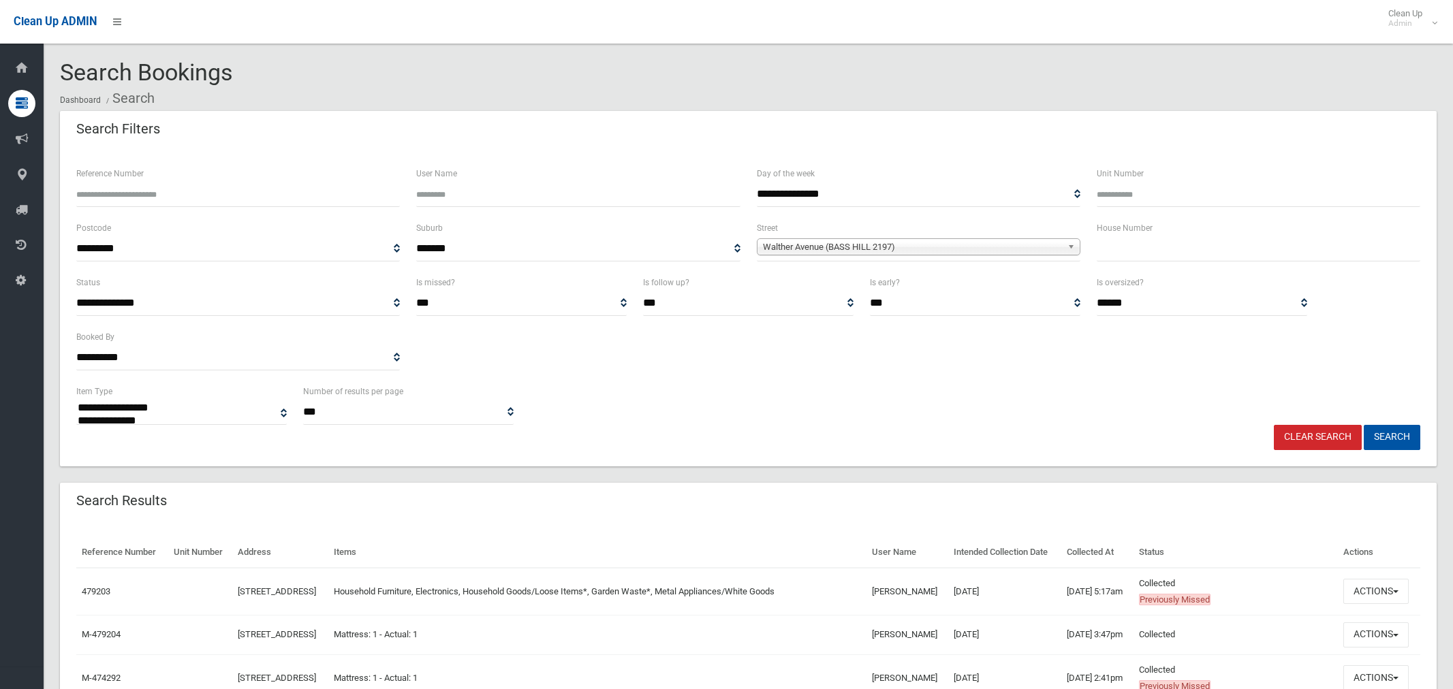
select select
click at [1373, 604] on button "Actions" at bounding box center [1375, 591] width 65 height 25
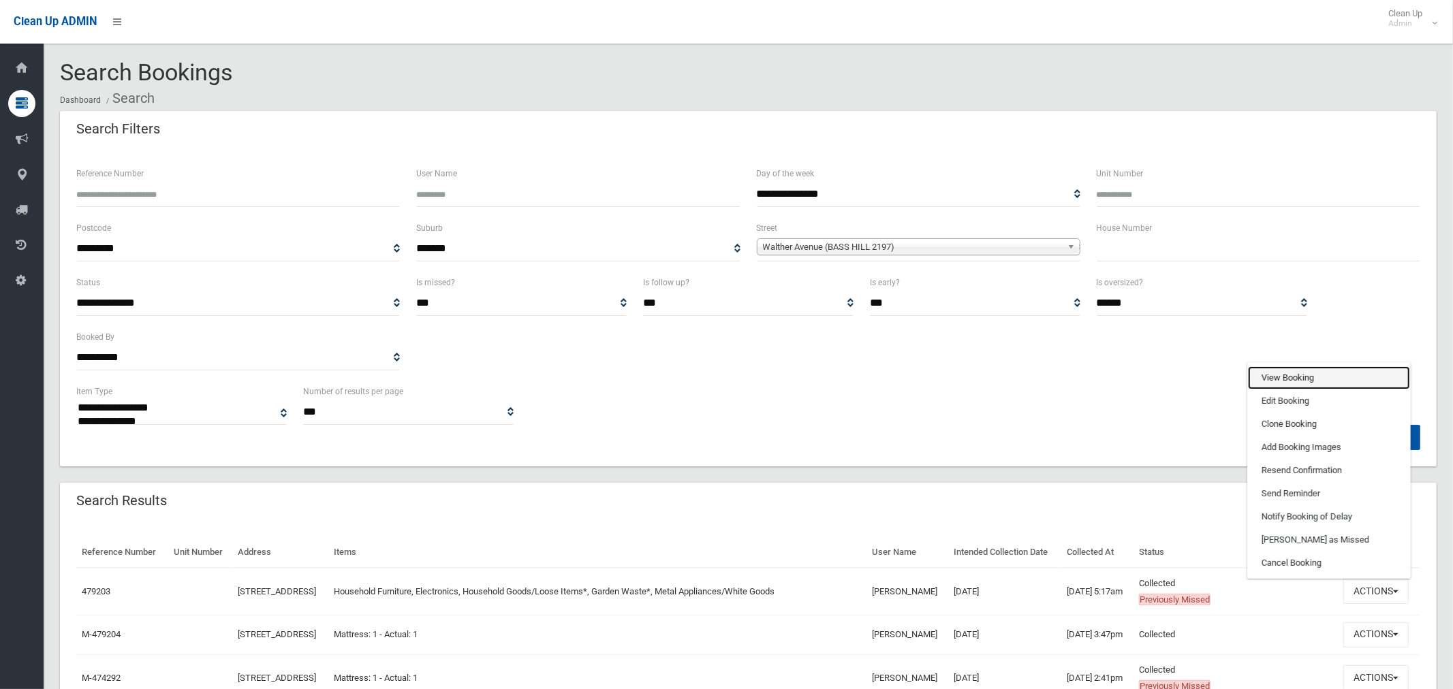
click at [1287, 390] on link "View Booking" at bounding box center [1329, 377] width 162 height 23
